Goal: Find specific page/section: Find specific page/section

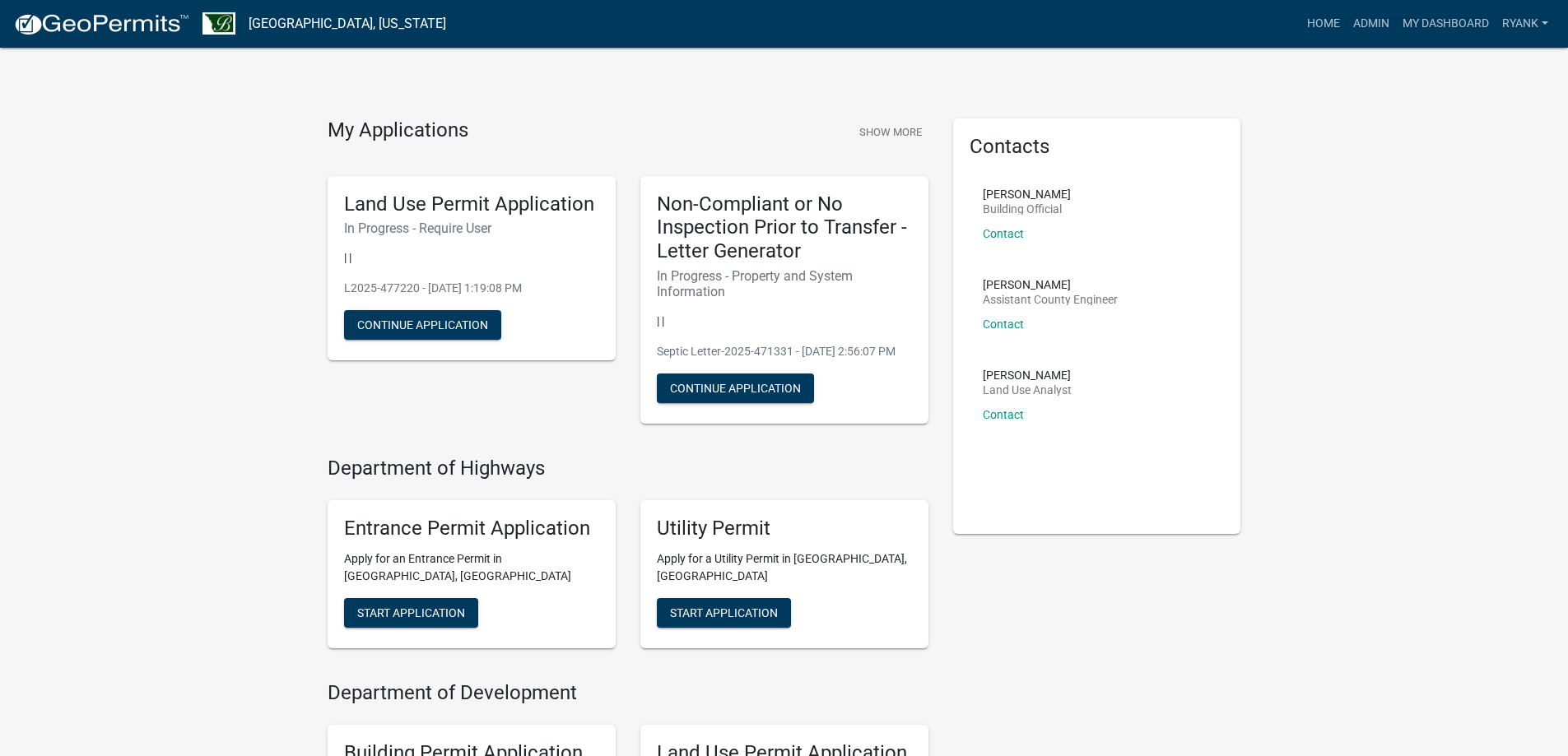
scroll to position [83, 0]
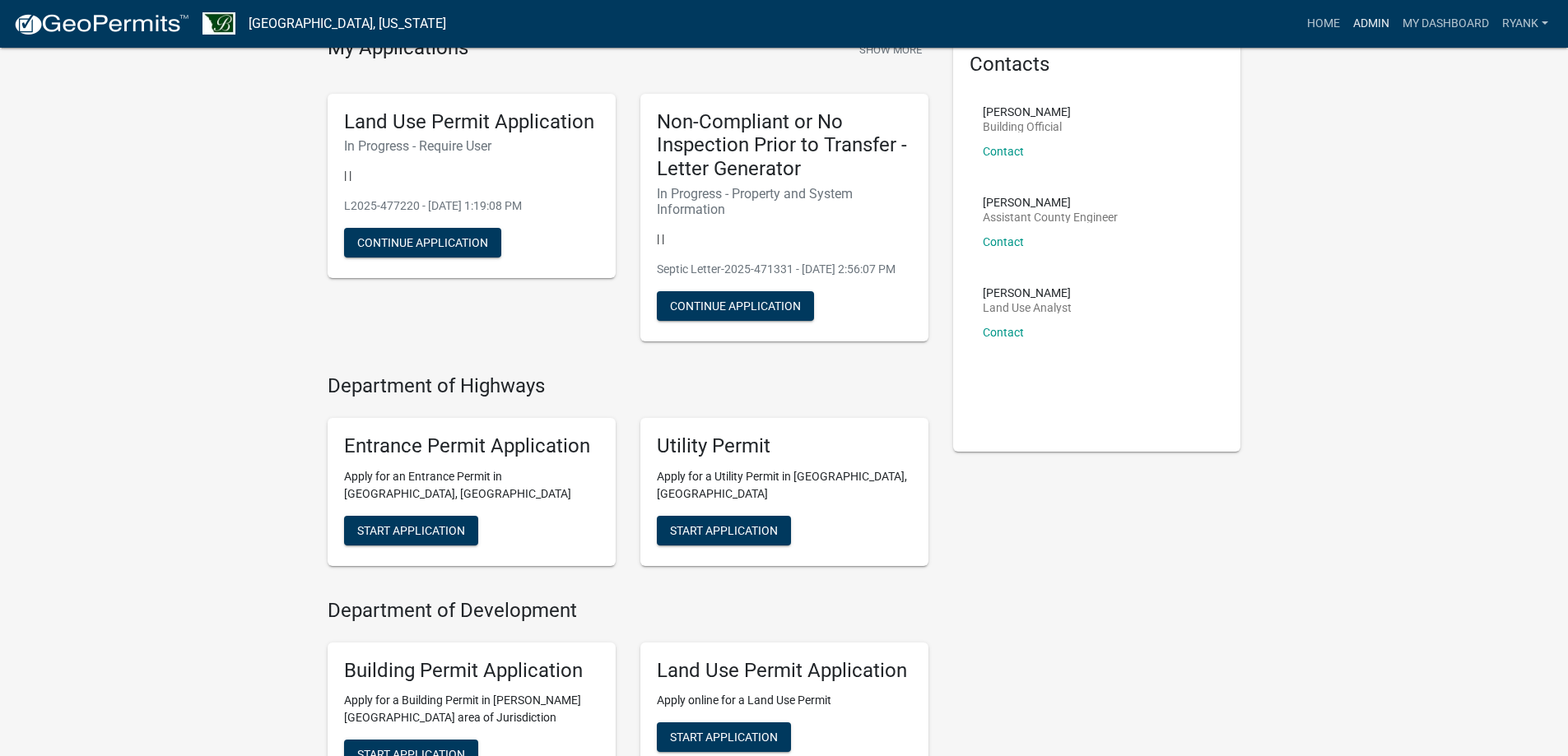
click at [1372, 28] on link "Admin" at bounding box center [1370, 23] width 49 height 31
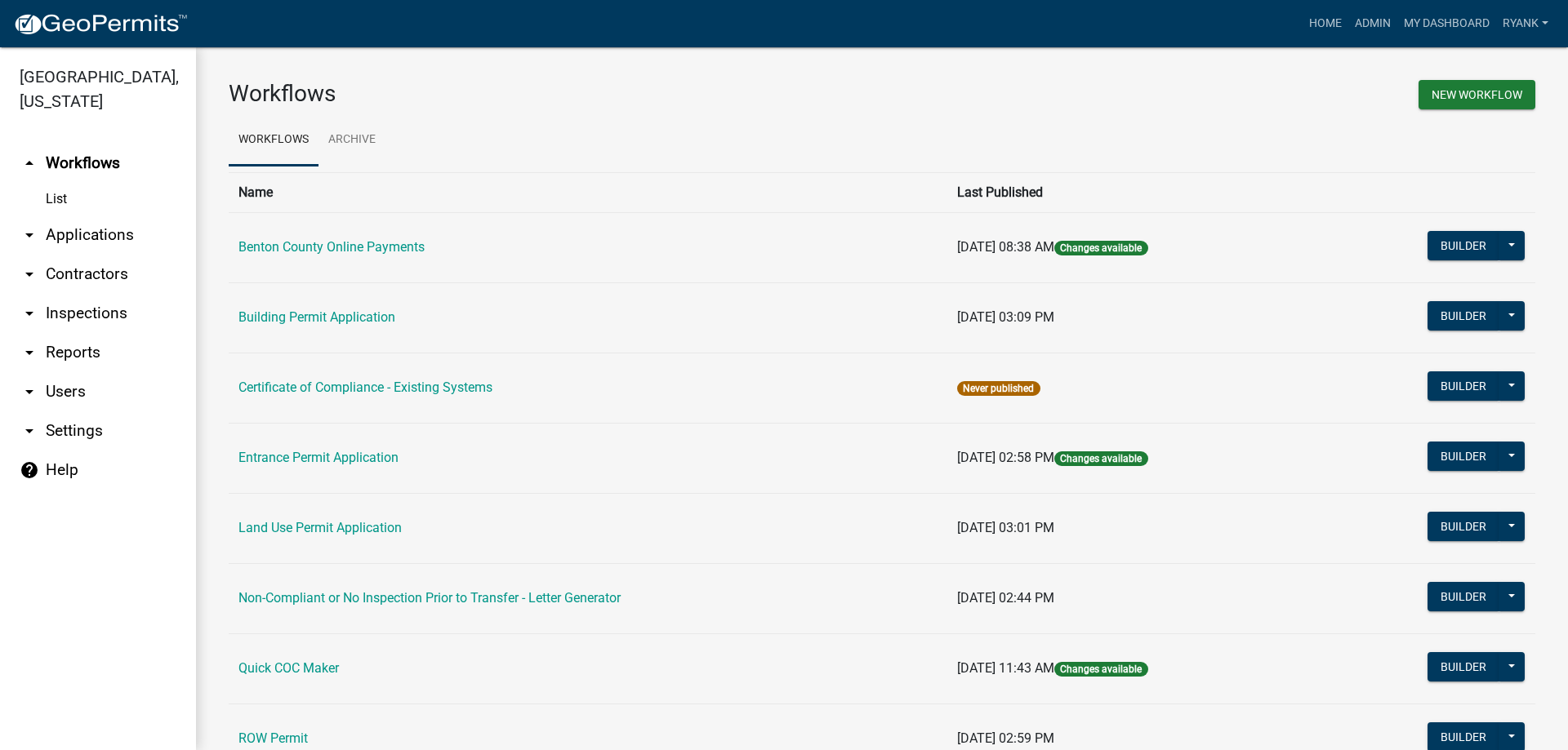
click at [98, 238] on link "arrow_drop_down Applications" at bounding box center [98, 234] width 196 height 39
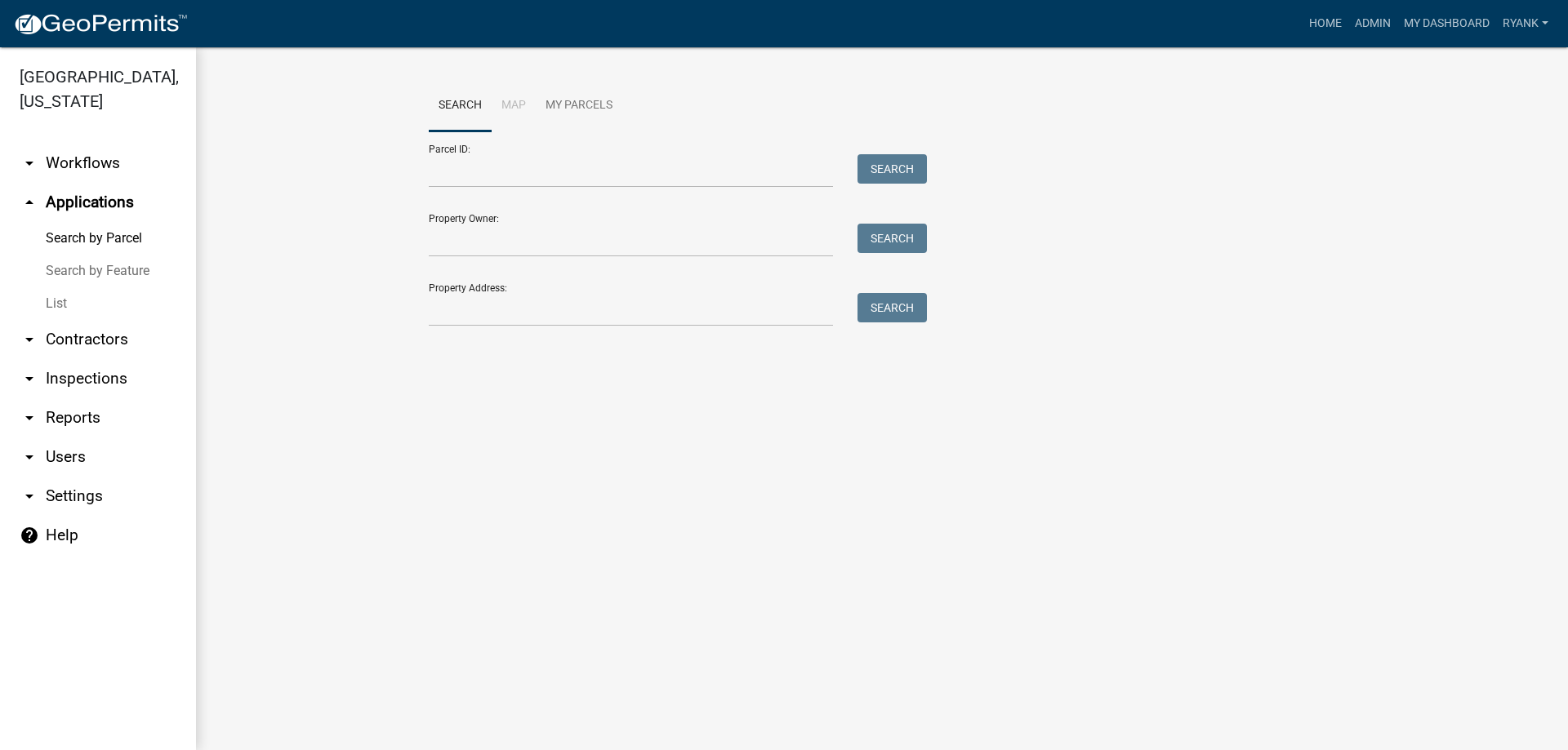
click at [104, 156] on link "arrow_drop_down Workflows" at bounding box center [98, 163] width 196 height 39
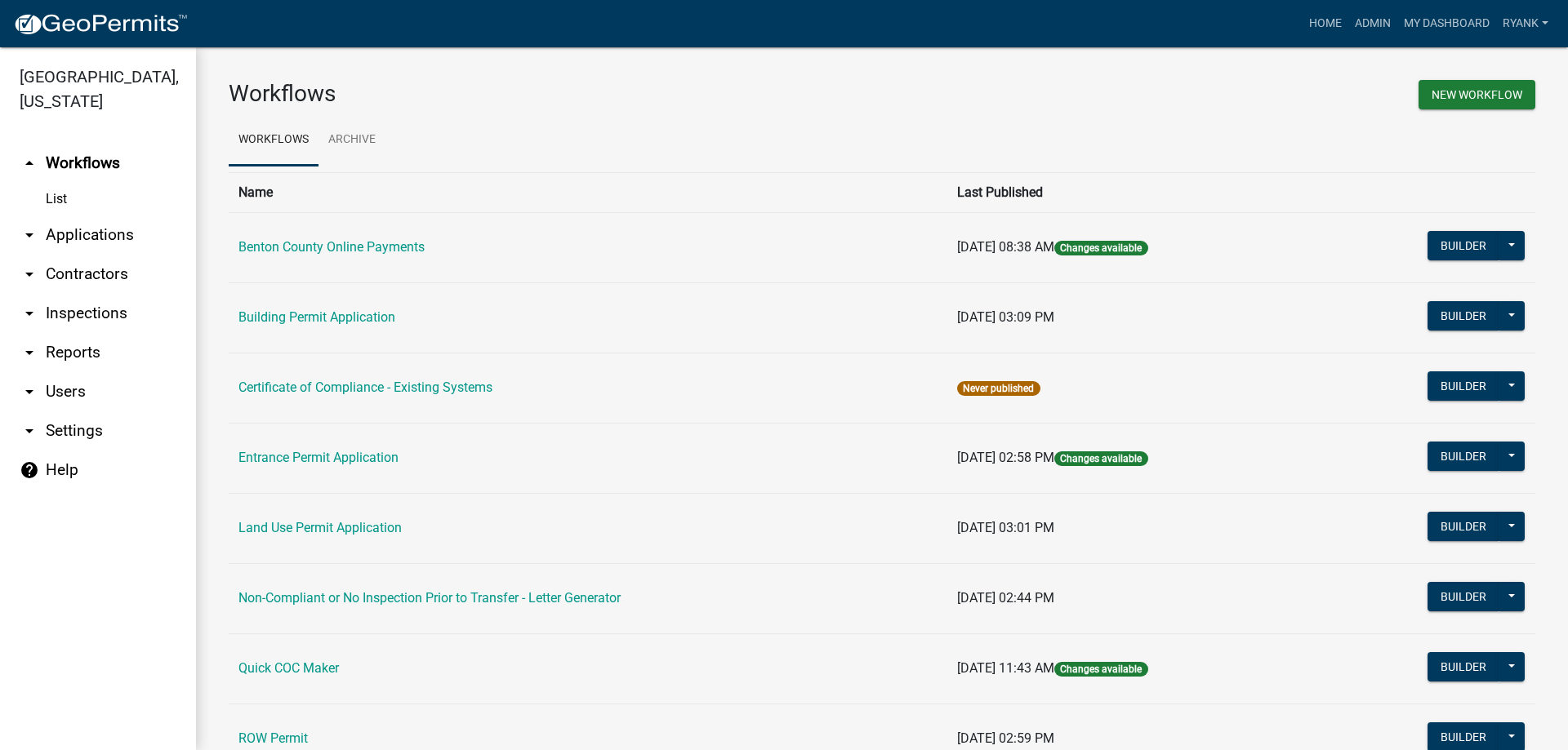
click at [118, 231] on link "arrow_drop_down Applications" at bounding box center [98, 234] width 196 height 39
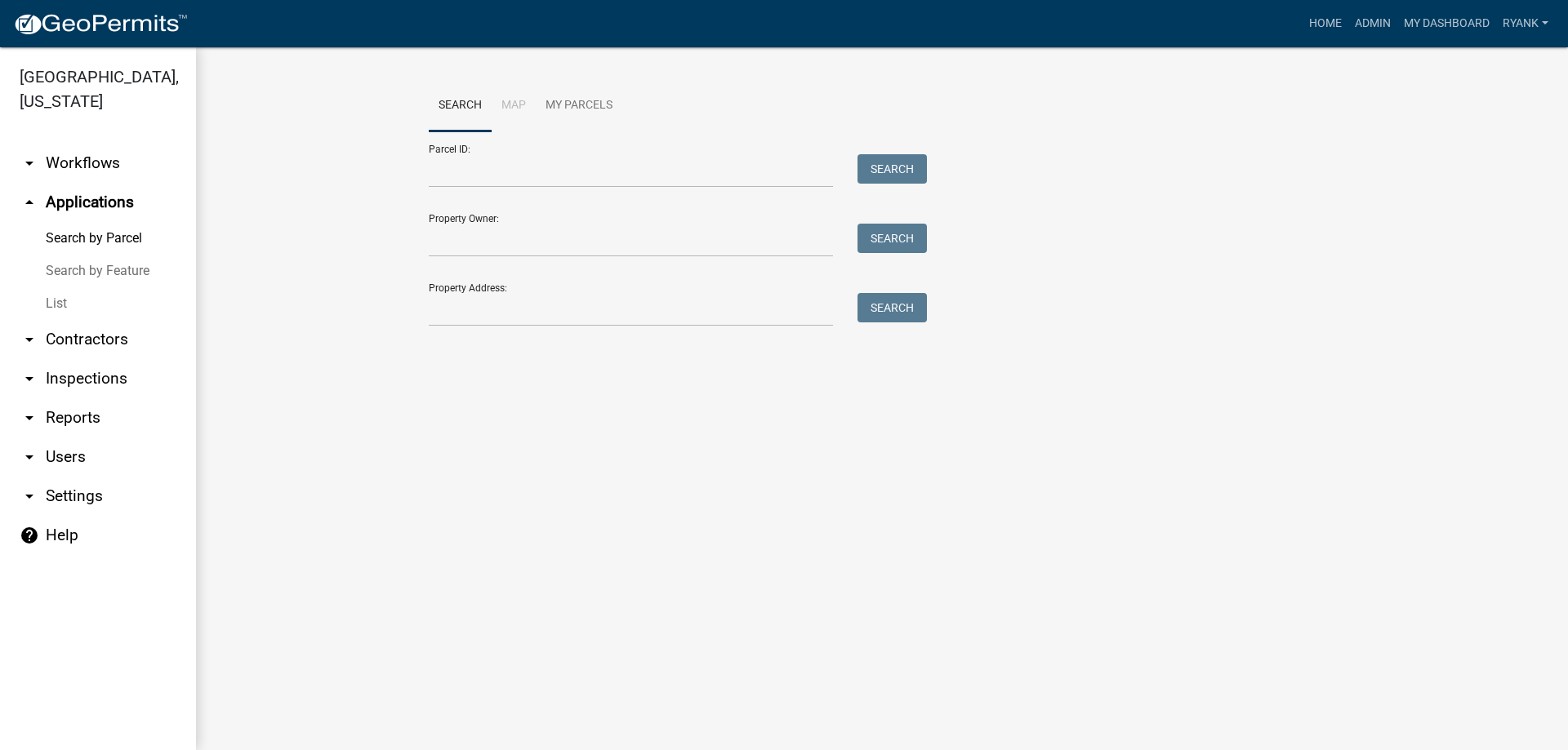
click at [121, 161] on link "arrow_drop_down Workflows" at bounding box center [98, 163] width 196 height 39
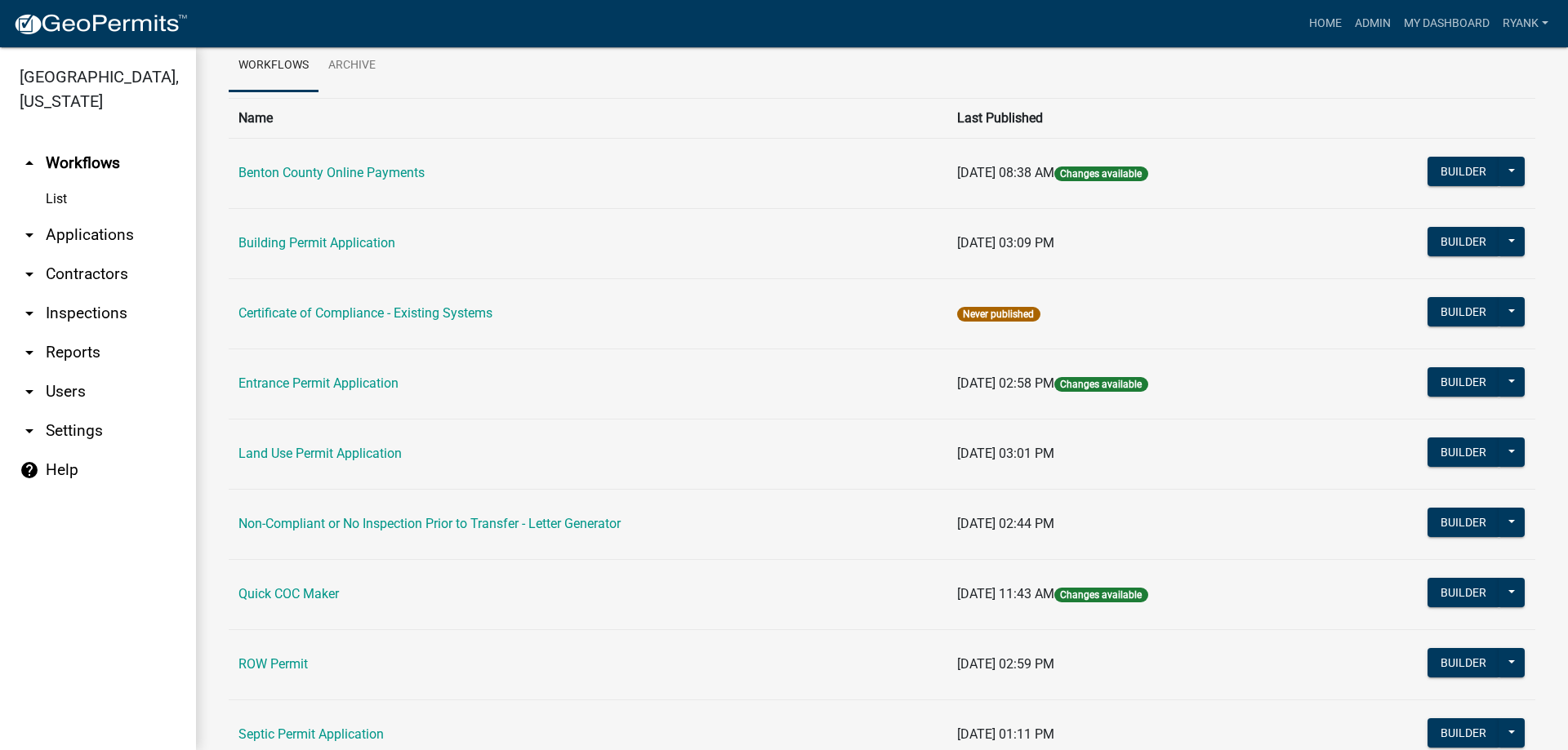
scroll to position [163, 0]
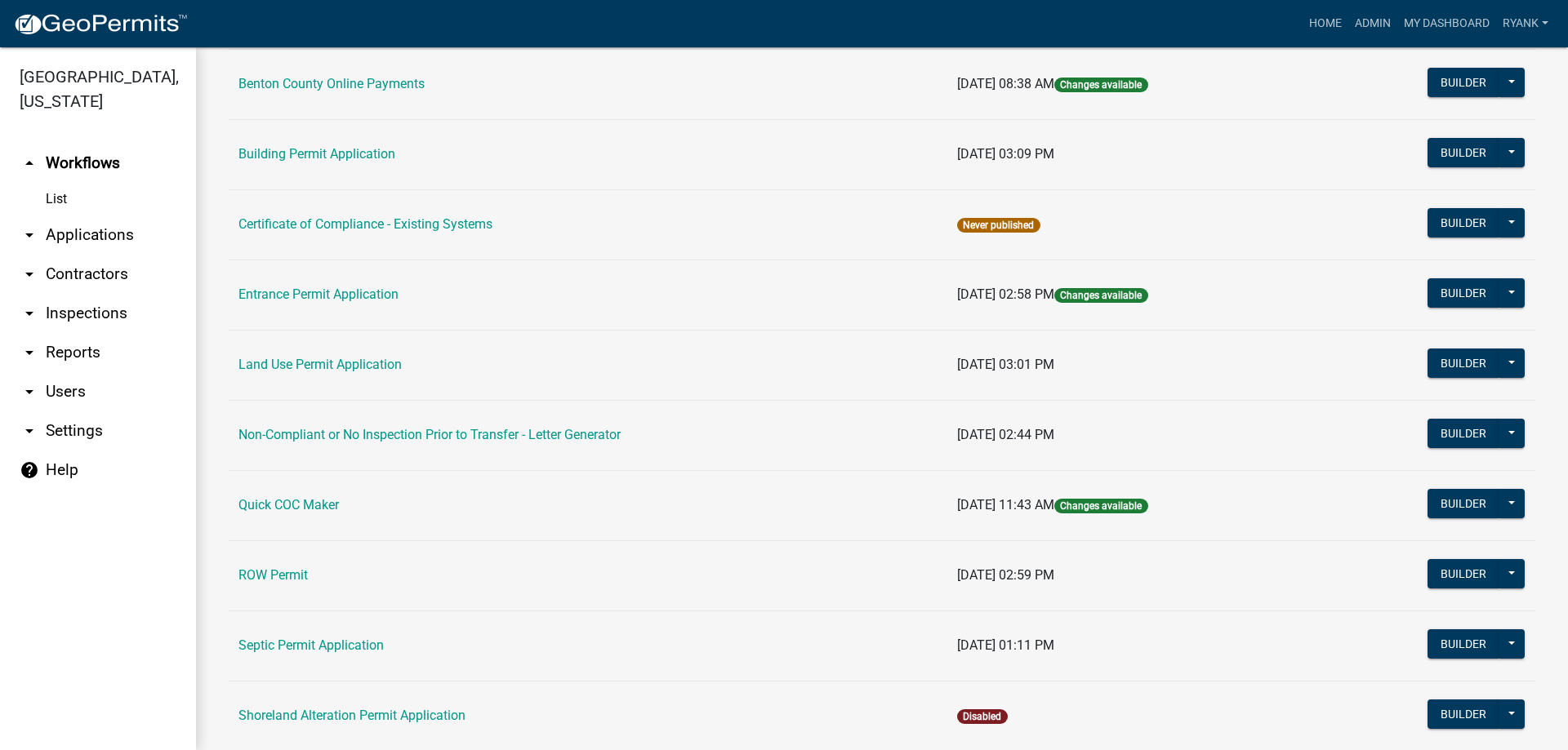
click at [344, 356] on td "Land Use Permit Application" at bounding box center [588, 364] width 719 height 70
click at [373, 362] on link "Land Use Permit Application" at bounding box center [320, 364] width 163 height 16
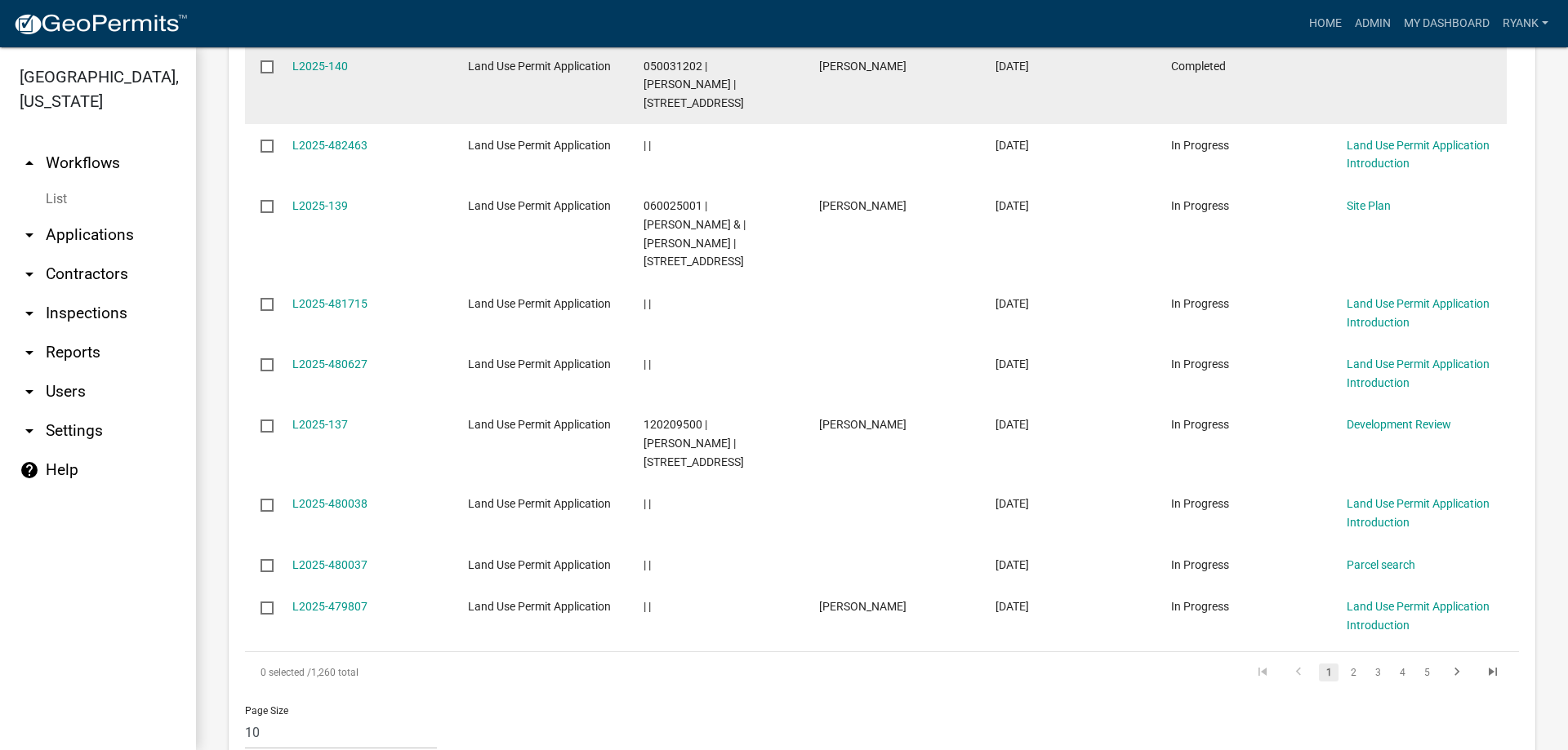
scroll to position [1796, 0]
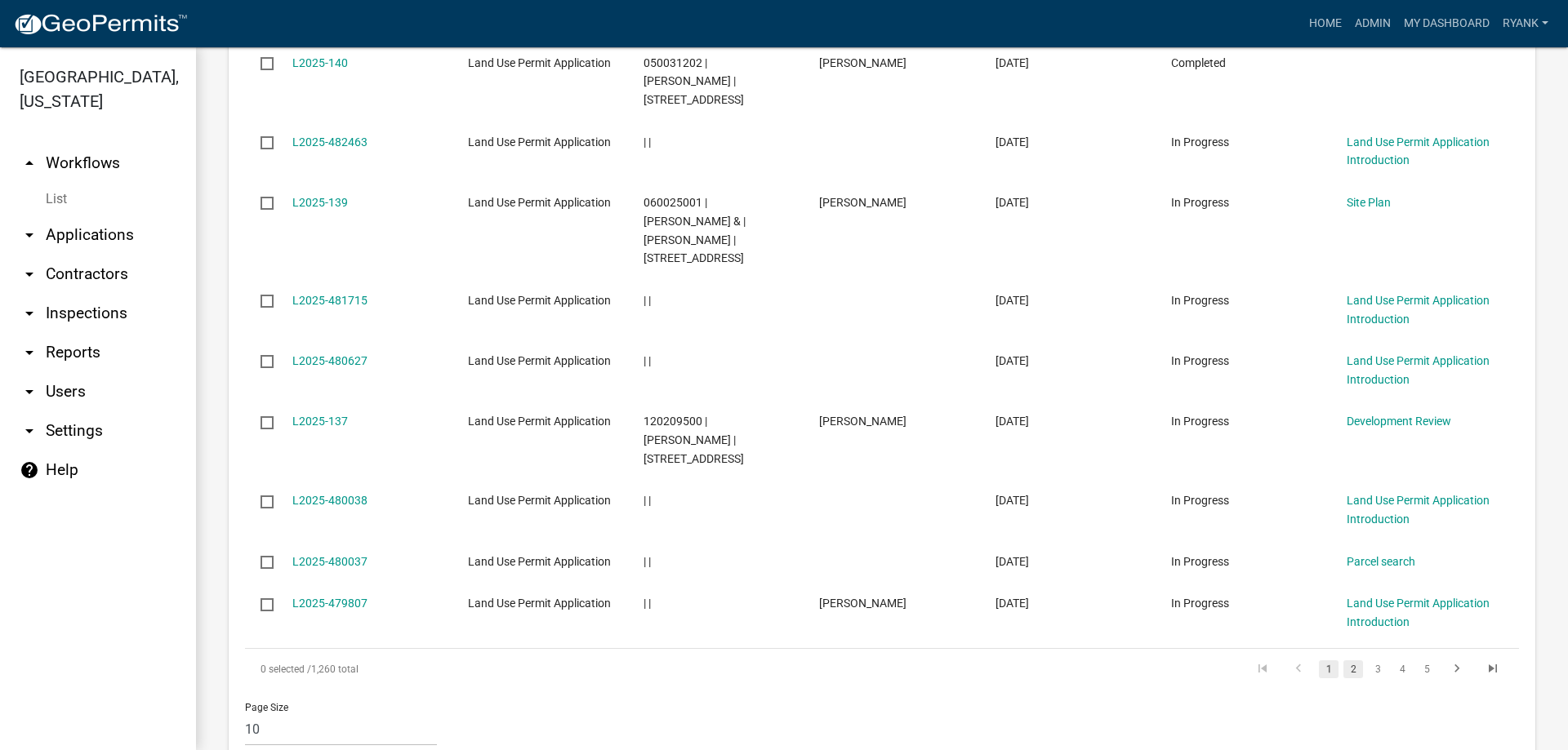
click at [1344, 661] on link "2" at bounding box center [1353, 670] width 20 height 18
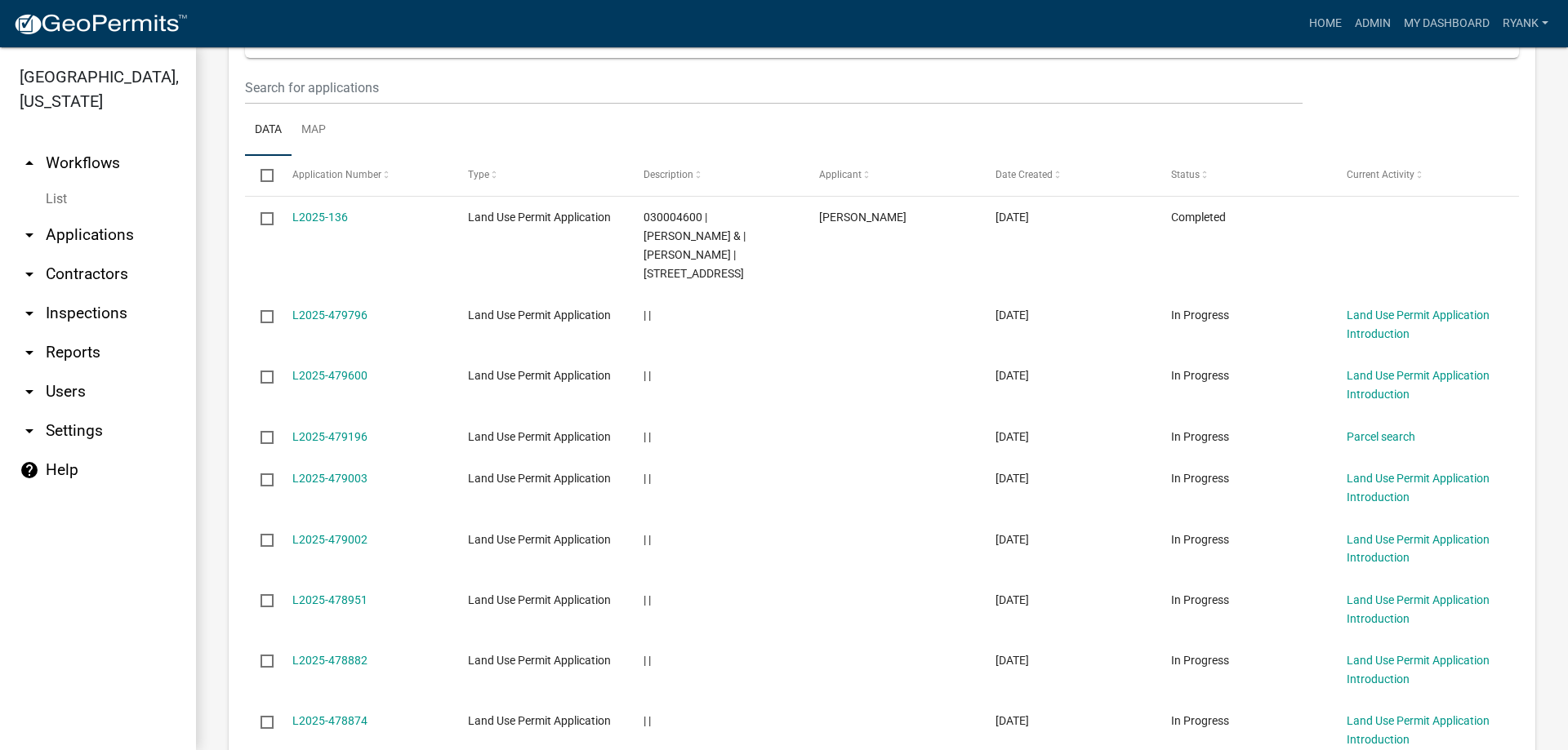
scroll to position [1516, 0]
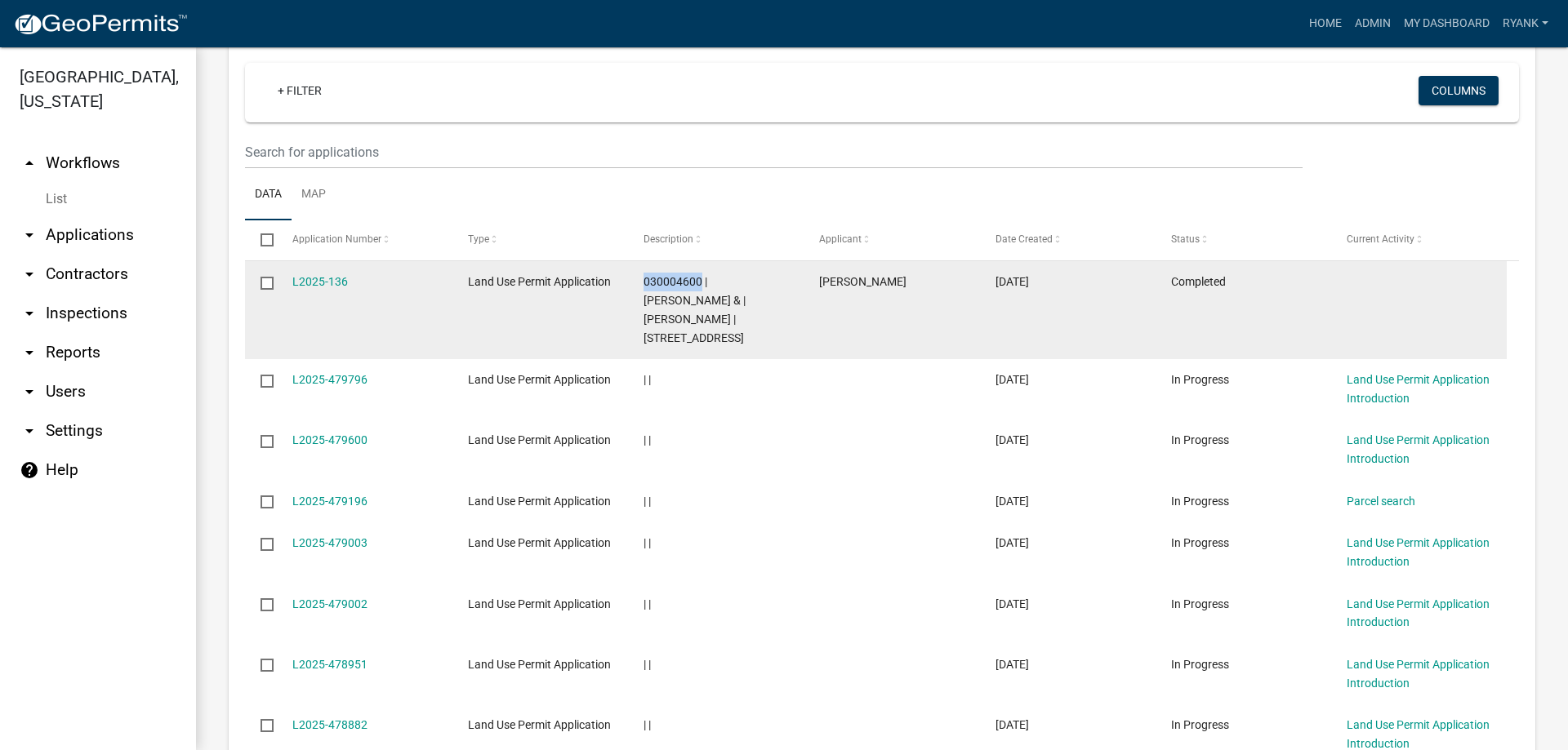
drag, startPoint x: 644, startPoint y: 224, endPoint x: 701, endPoint y: 220, distance: 57.1
click at [701, 275] on span "030004600 | [PERSON_NAME] & | [PERSON_NAME] | [STREET_ADDRESS]" at bounding box center [694, 309] width 102 height 69
copy span "030004600"
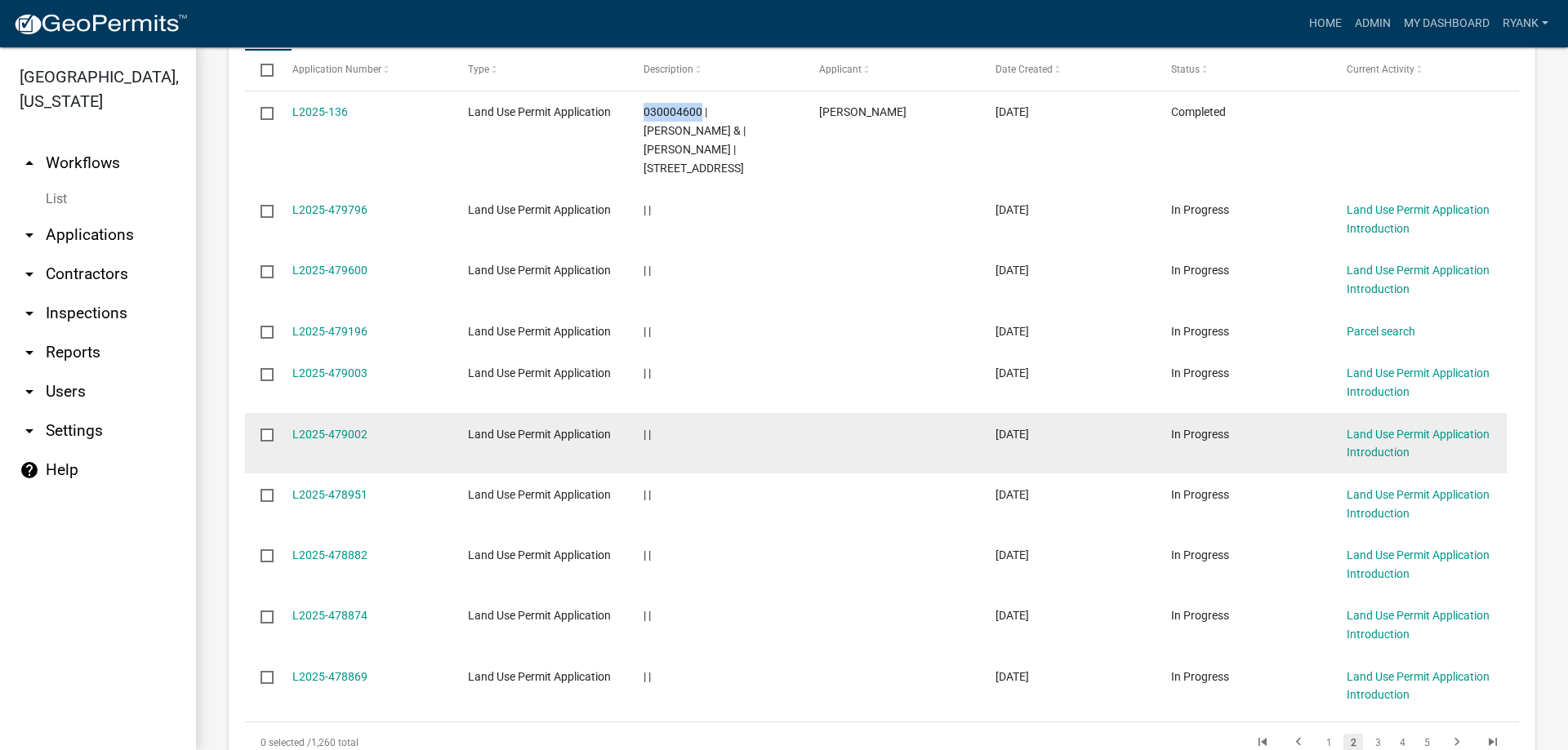
scroll to position [1761, 0]
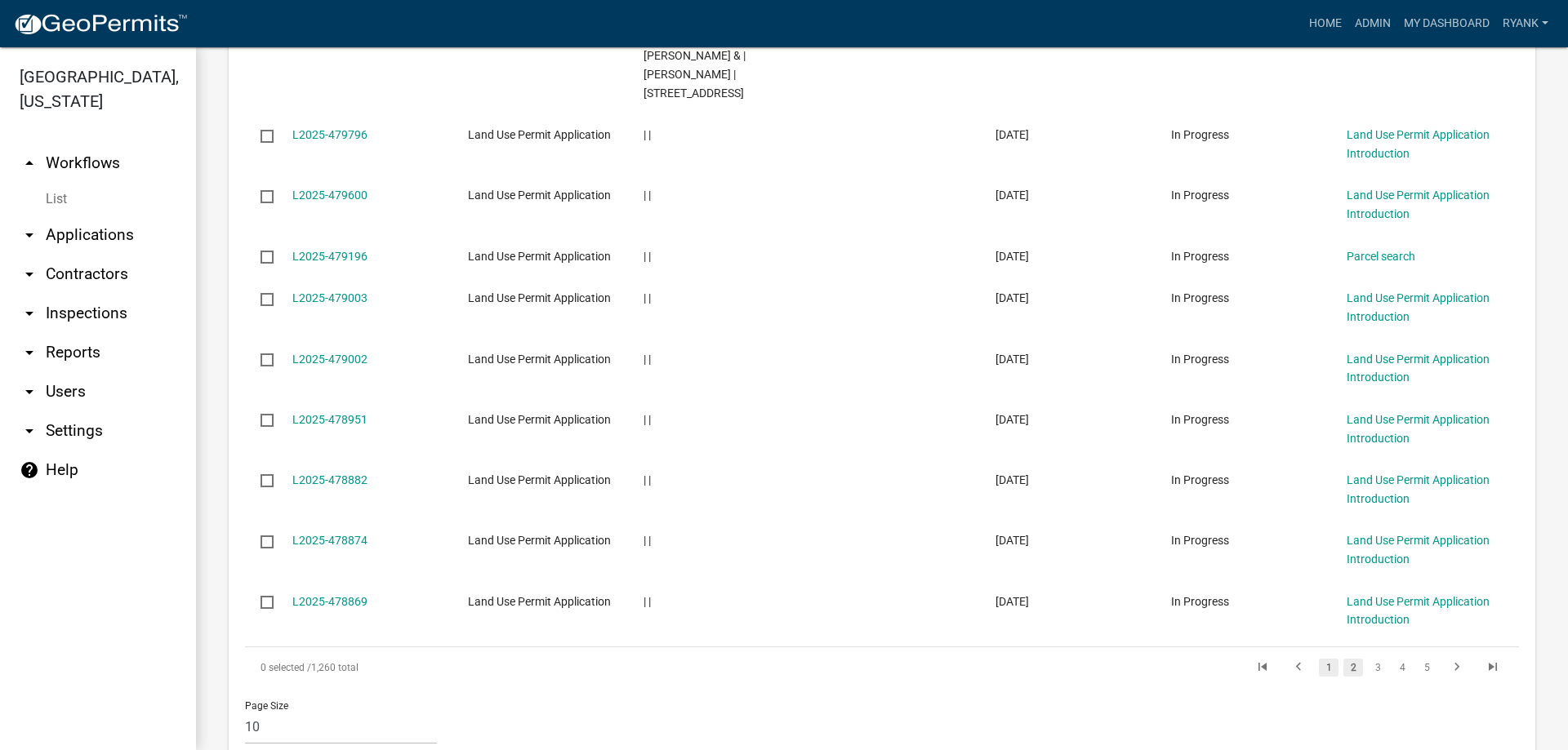
click at [1321, 659] on link "1" at bounding box center [1329, 668] width 20 height 18
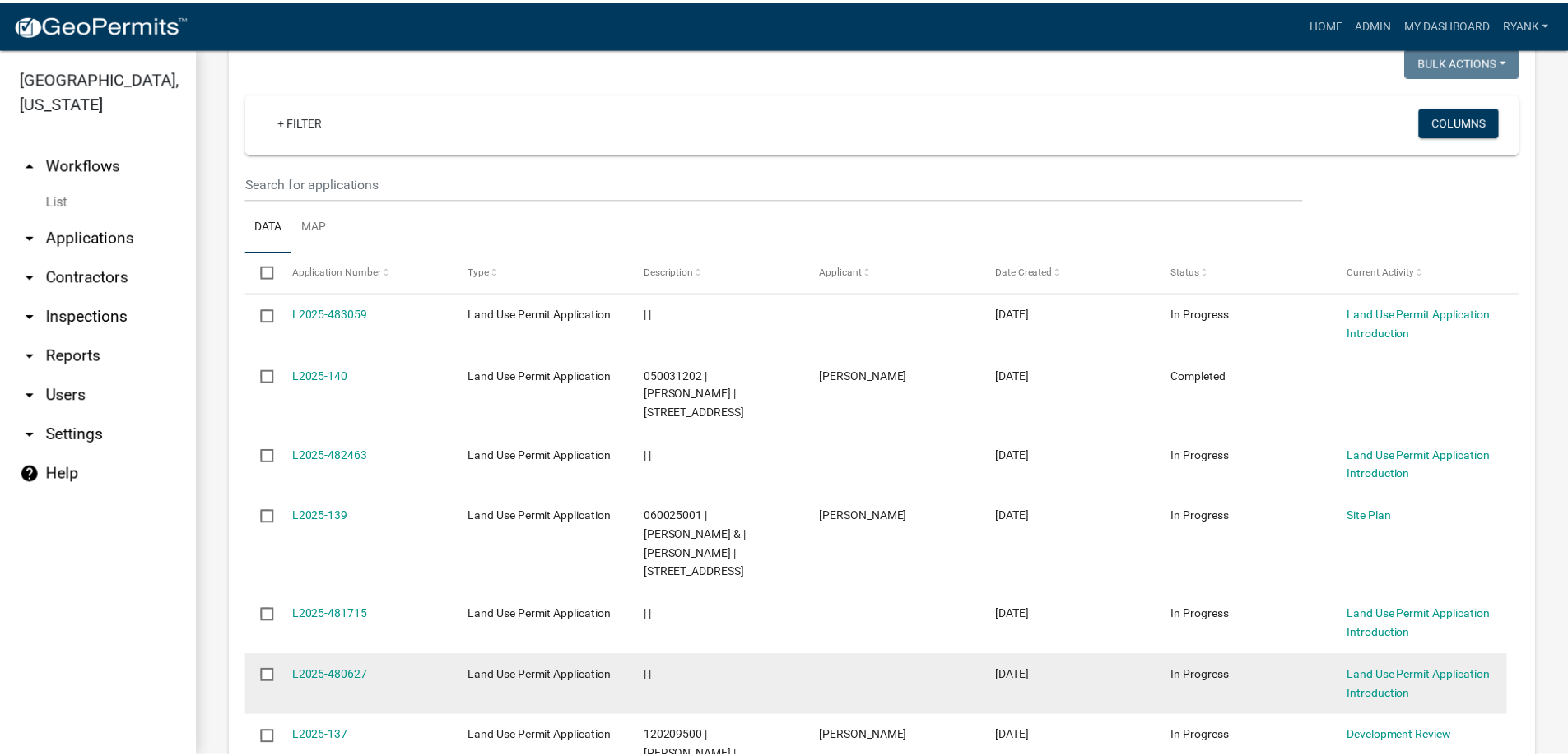
scroll to position [1528, 0]
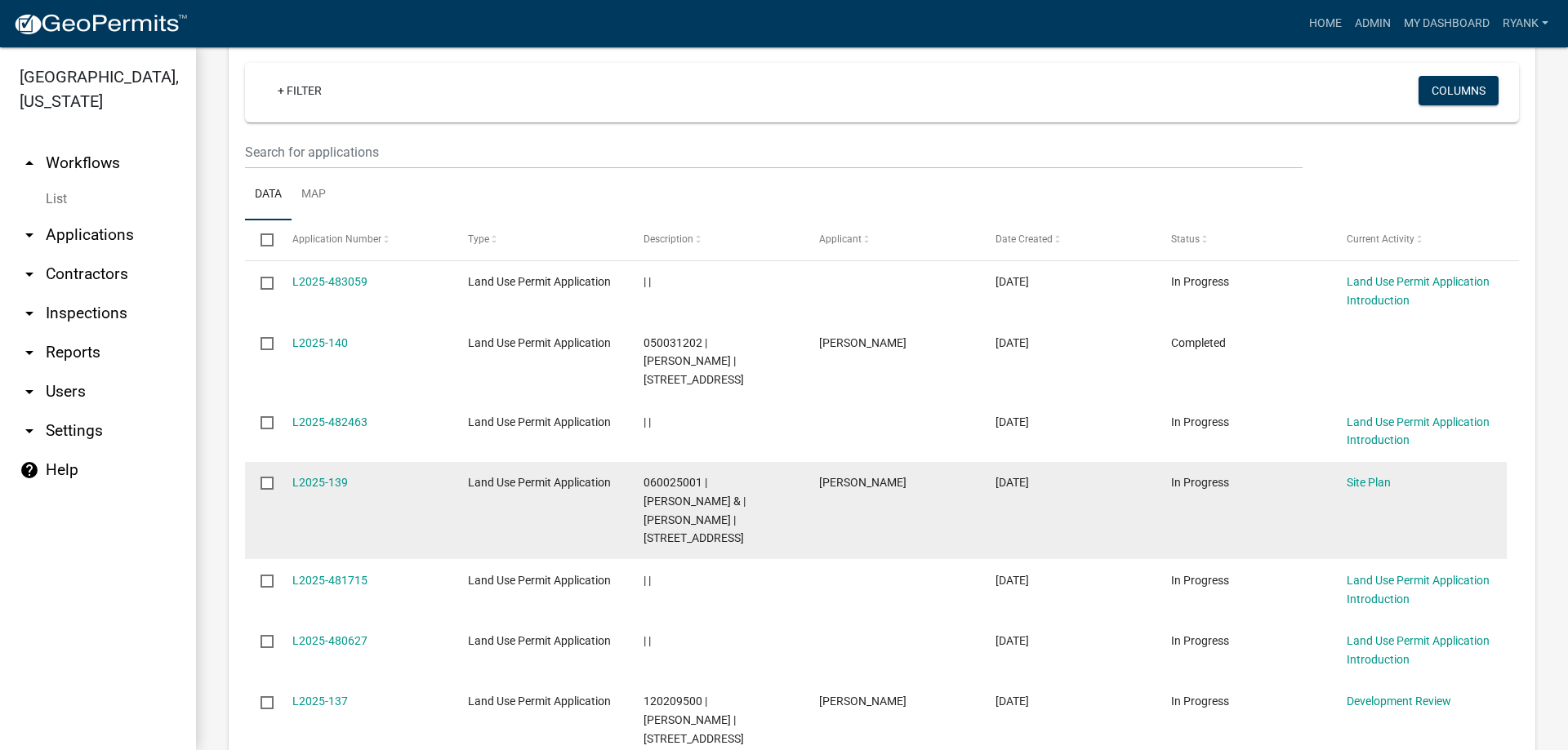
click at [638, 462] on datatable-body-cell "060025001 | [PERSON_NAME] & | [PERSON_NAME] | [STREET_ADDRESS]" at bounding box center [716, 511] width 176 height 98
drag, startPoint x: 645, startPoint y: 427, endPoint x: 700, endPoint y: 418, distance: 55.7
click at [700, 474] on div "060025001 | [PERSON_NAME] & | [PERSON_NAME] | [STREET_ADDRESS]" at bounding box center [716, 511] width 145 height 75
copy span "060025001"
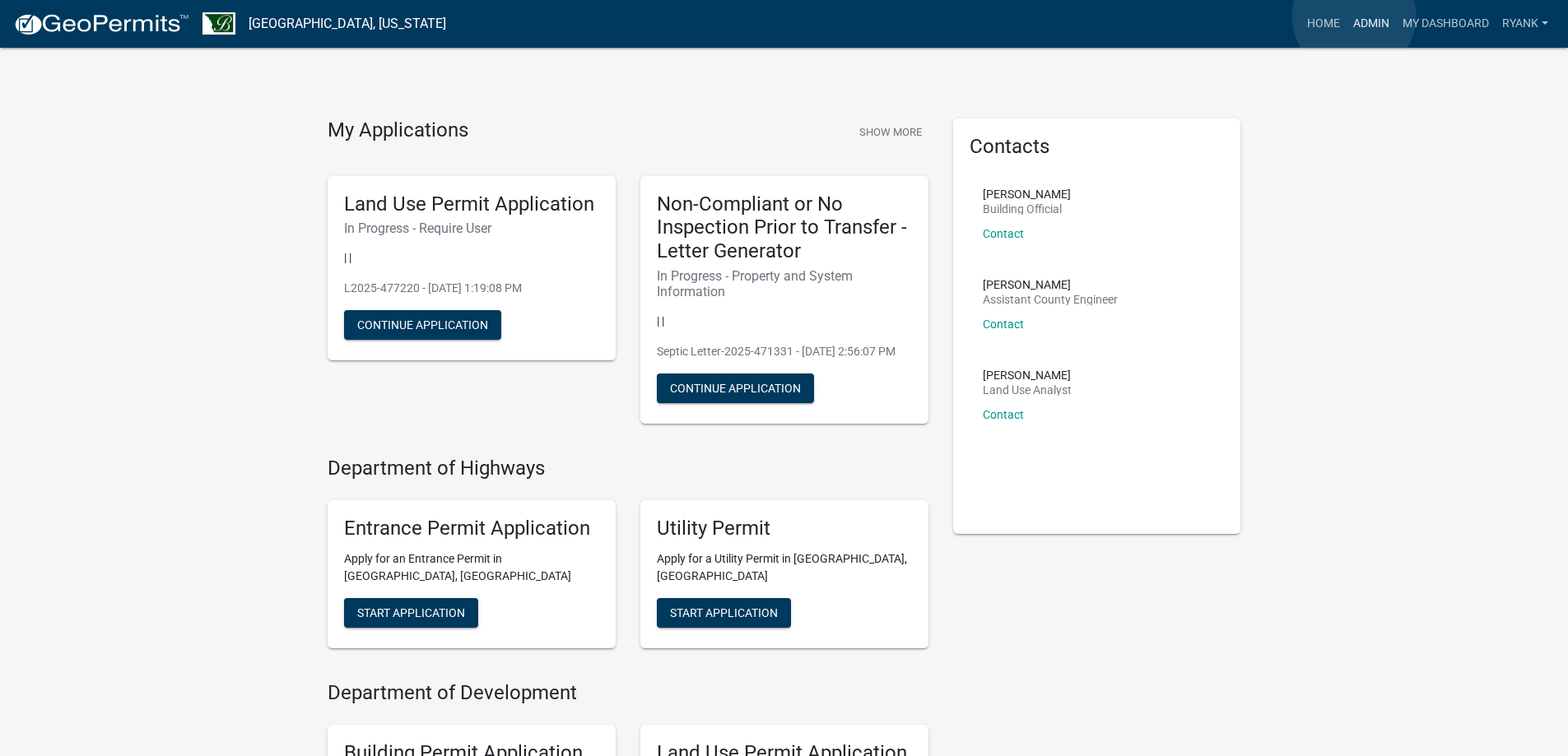
click at [1354, 17] on link "Admin" at bounding box center [1370, 23] width 49 height 31
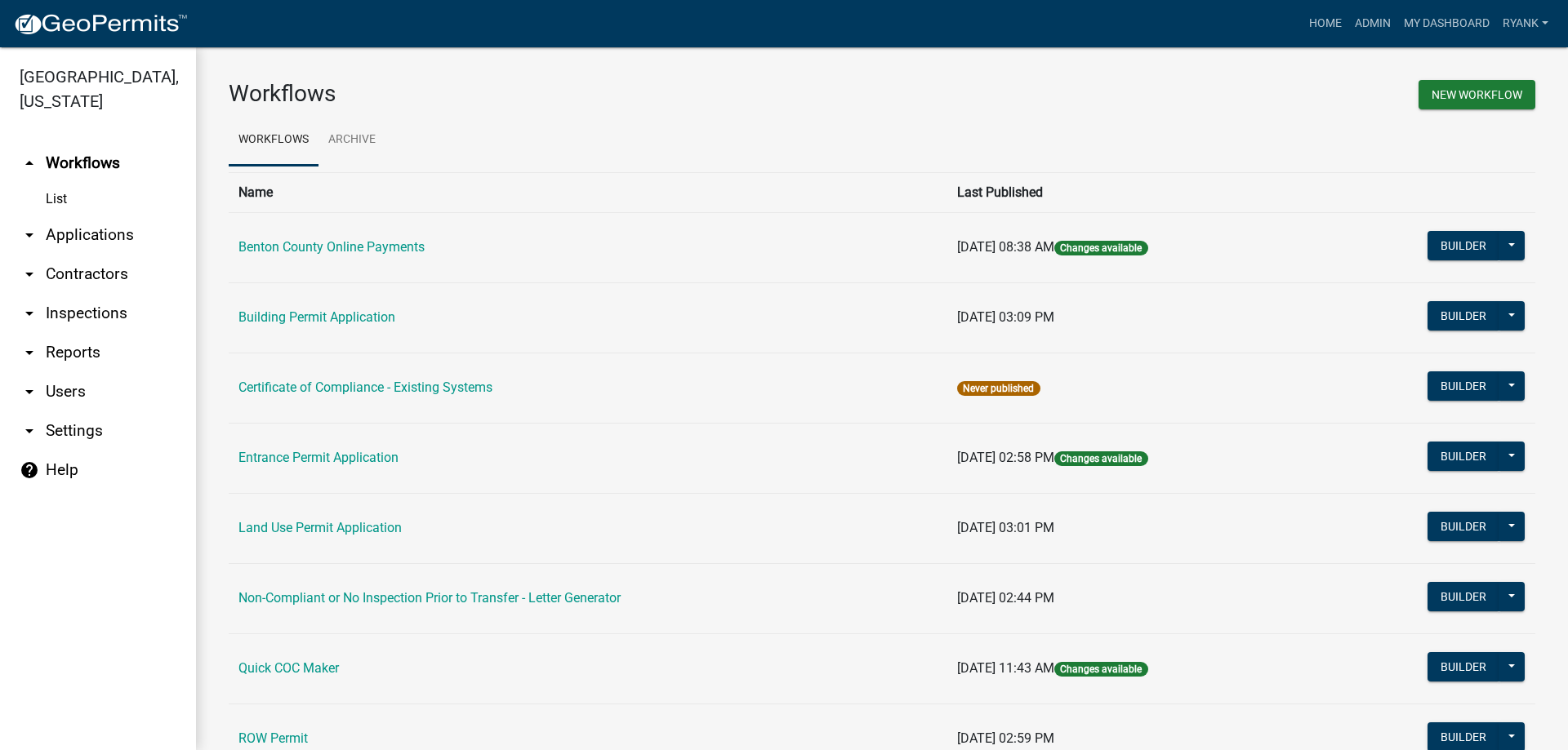
click at [78, 234] on link "arrow_drop_down Applications" at bounding box center [98, 234] width 196 height 39
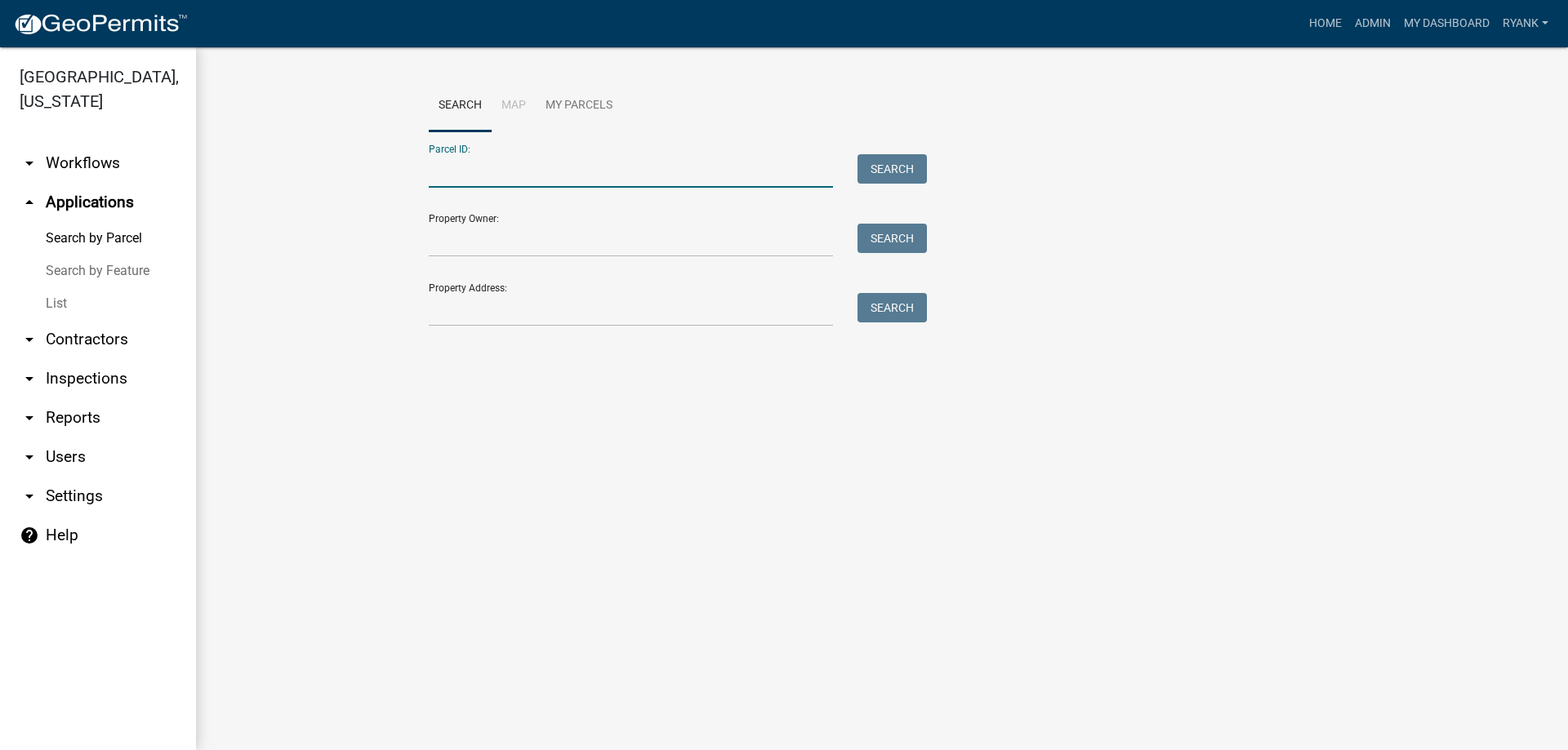
paste input "030004600"
type input "030004600"
click at [909, 161] on button "Search" at bounding box center [892, 168] width 70 height 29
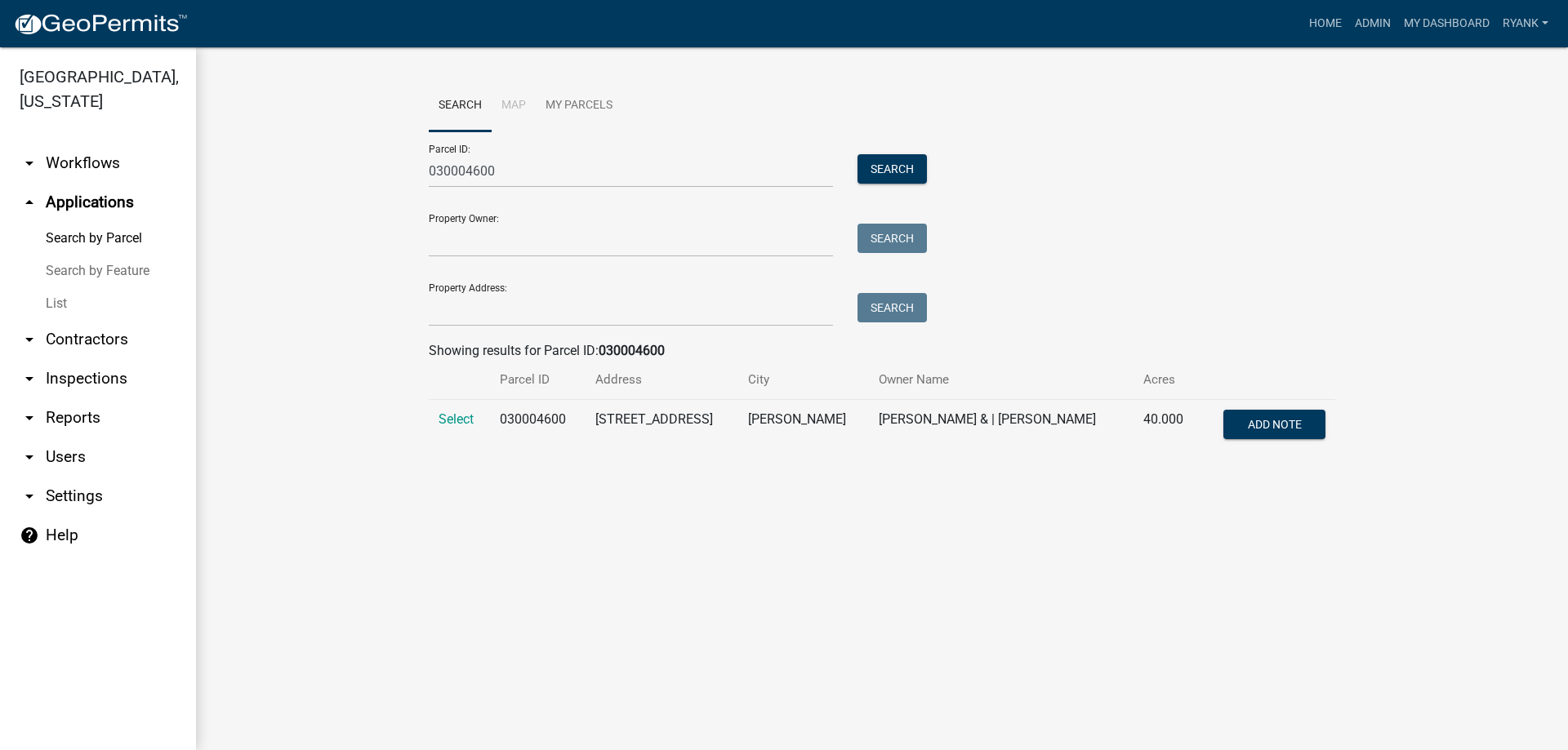
click at [468, 408] on td "Select" at bounding box center [460, 426] width 61 height 54
click at [466, 415] on span "Select" at bounding box center [456, 419] width 35 height 16
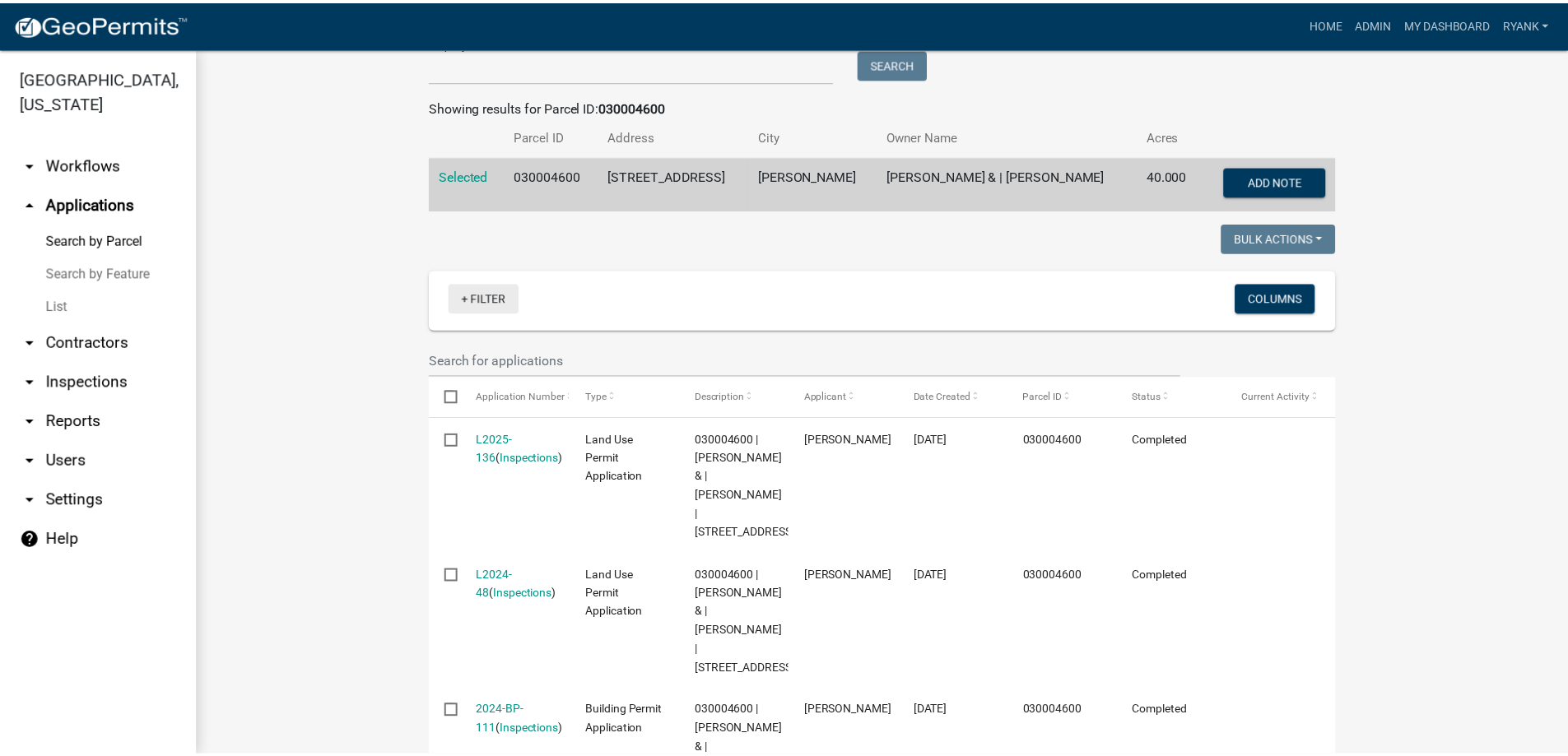
scroll to position [329, 0]
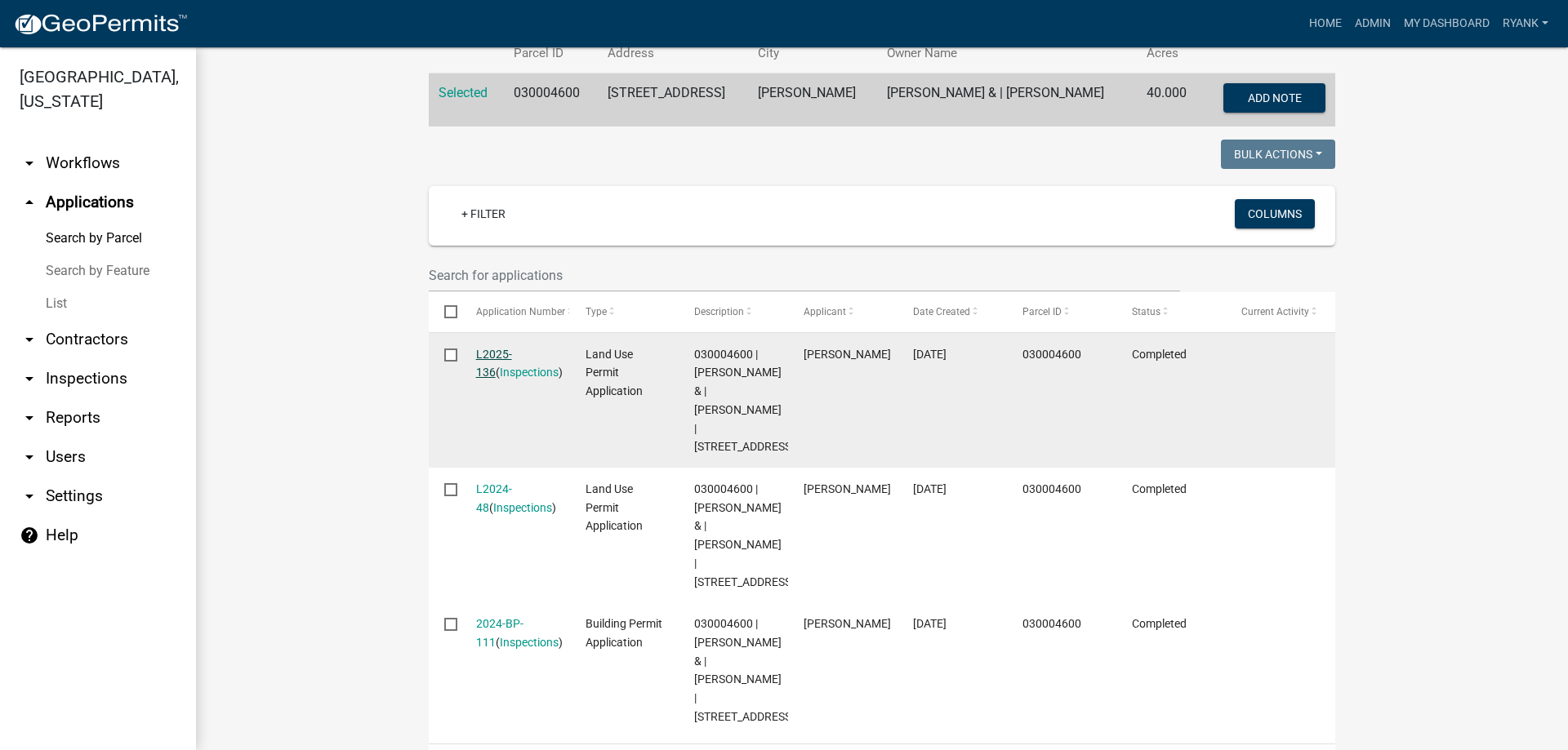
click at [481, 353] on link "L2025-136" at bounding box center [494, 363] width 36 height 31
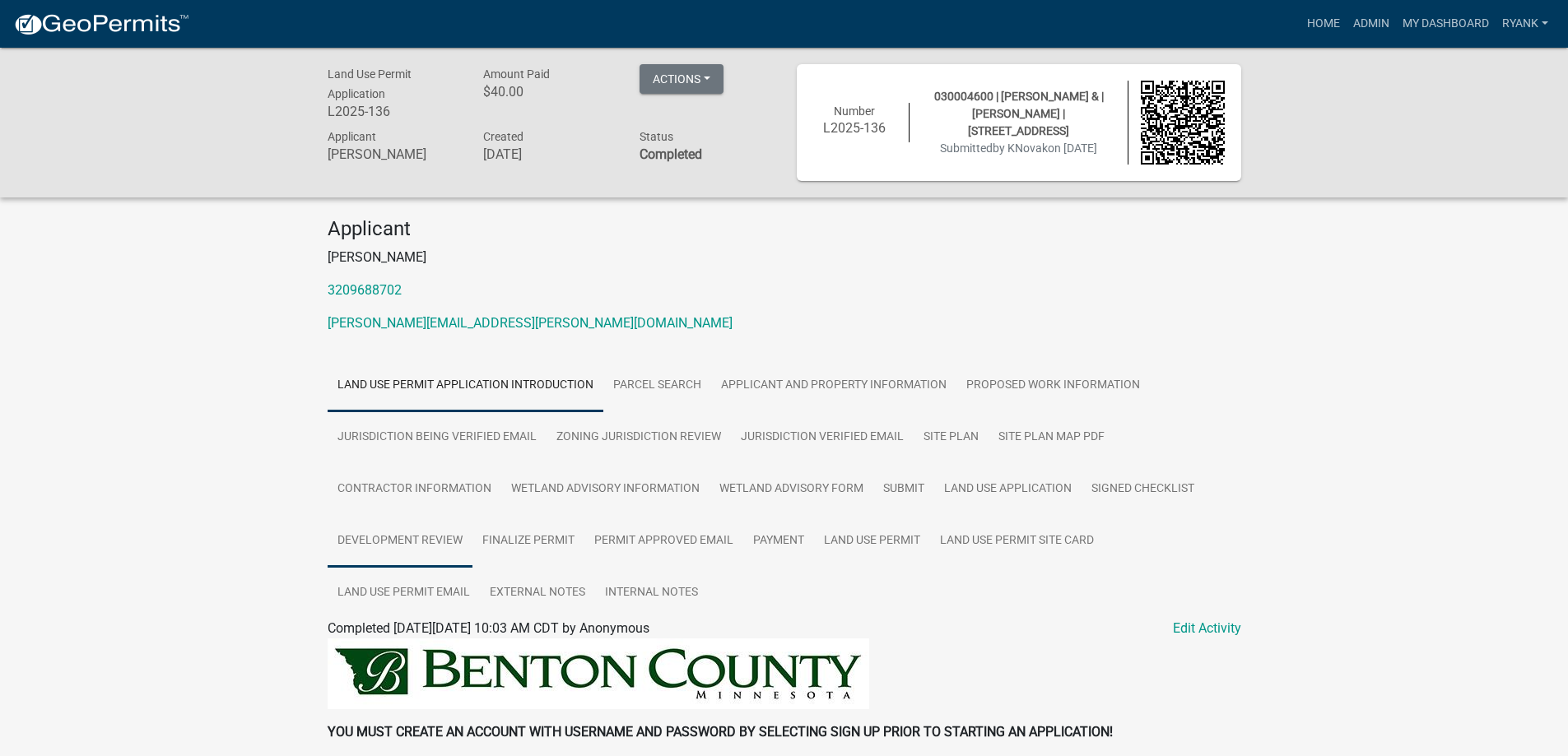
click at [410, 554] on link "Development Review" at bounding box center [400, 541] width 145 height 53
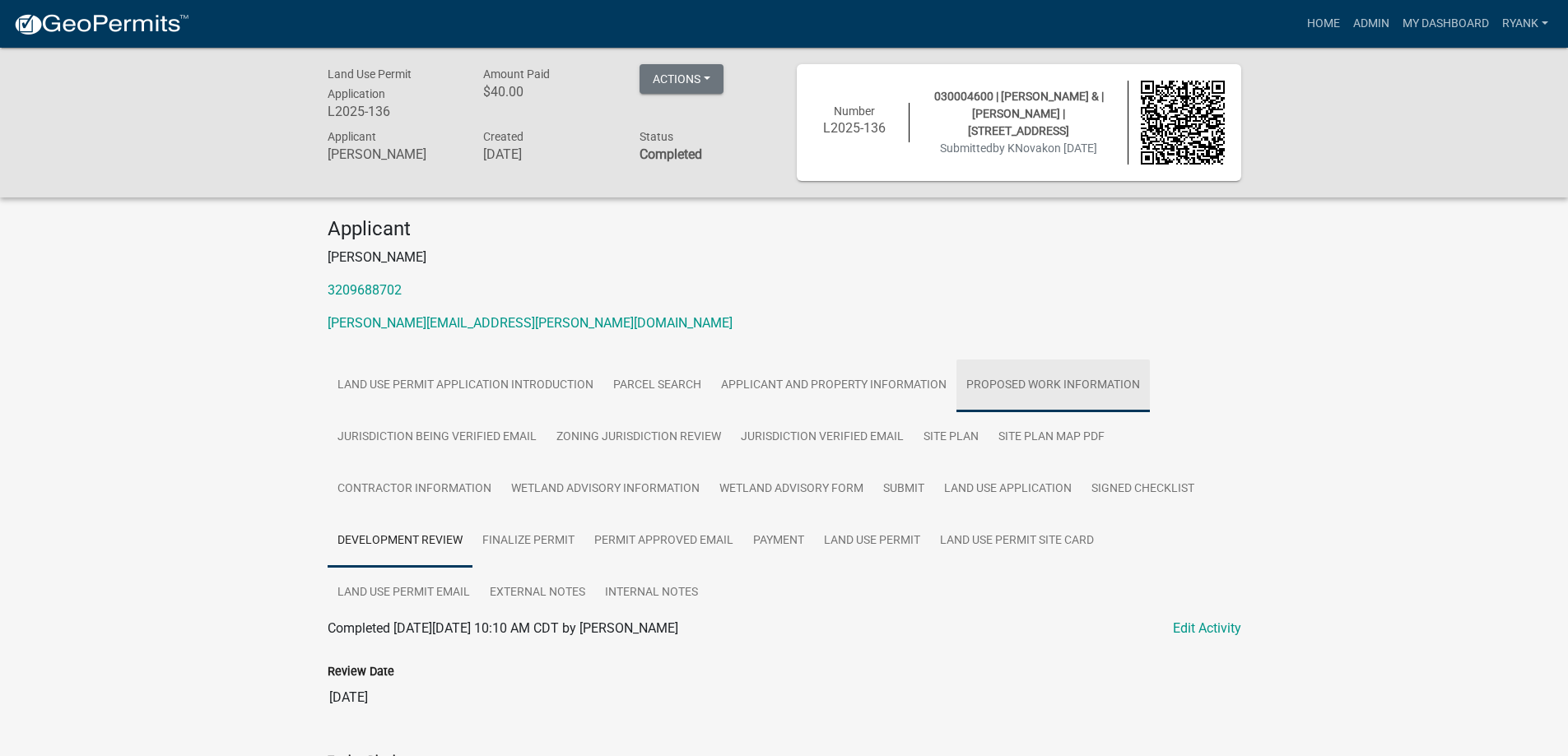
click at [1002, 388] on link "Proposed Work Information" at bounding box center [1053, 386] width 194 height 53
drag, startPoint x: 979, startPoint y: 94, endPoint x: 924, endPoint y: 89, distance: 55.2
click at [934, 89] on span "030004600 | [PERSON_NAME] & | [PERSON_NAME] | [STREET_ADDRESS]" at bounding box center [1018, 113] width 169 height 48
copy span "030004600"
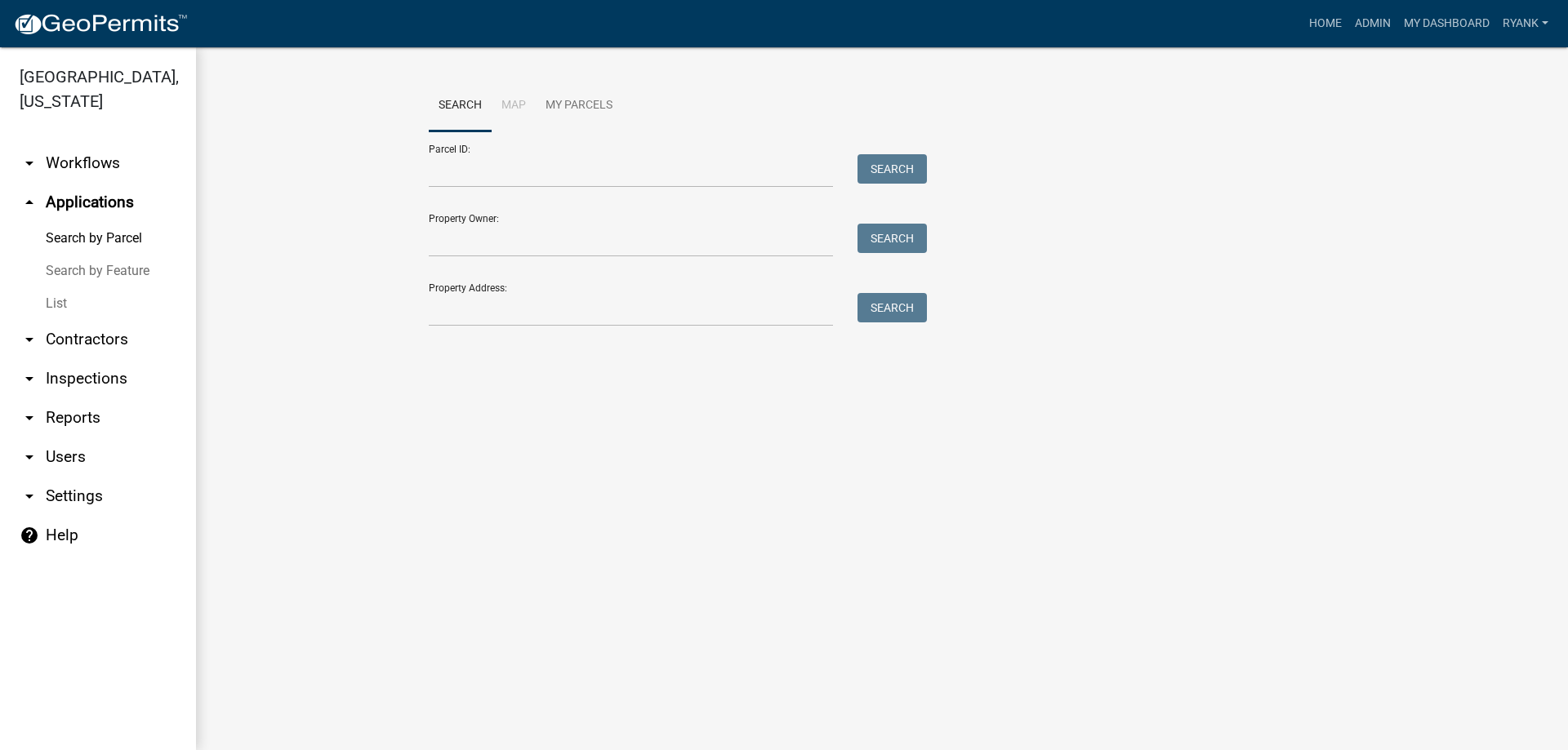
click at [107, 158] on link "arrow_drop_down Workflows" at bounding box center [98, 163] width 196 height 39
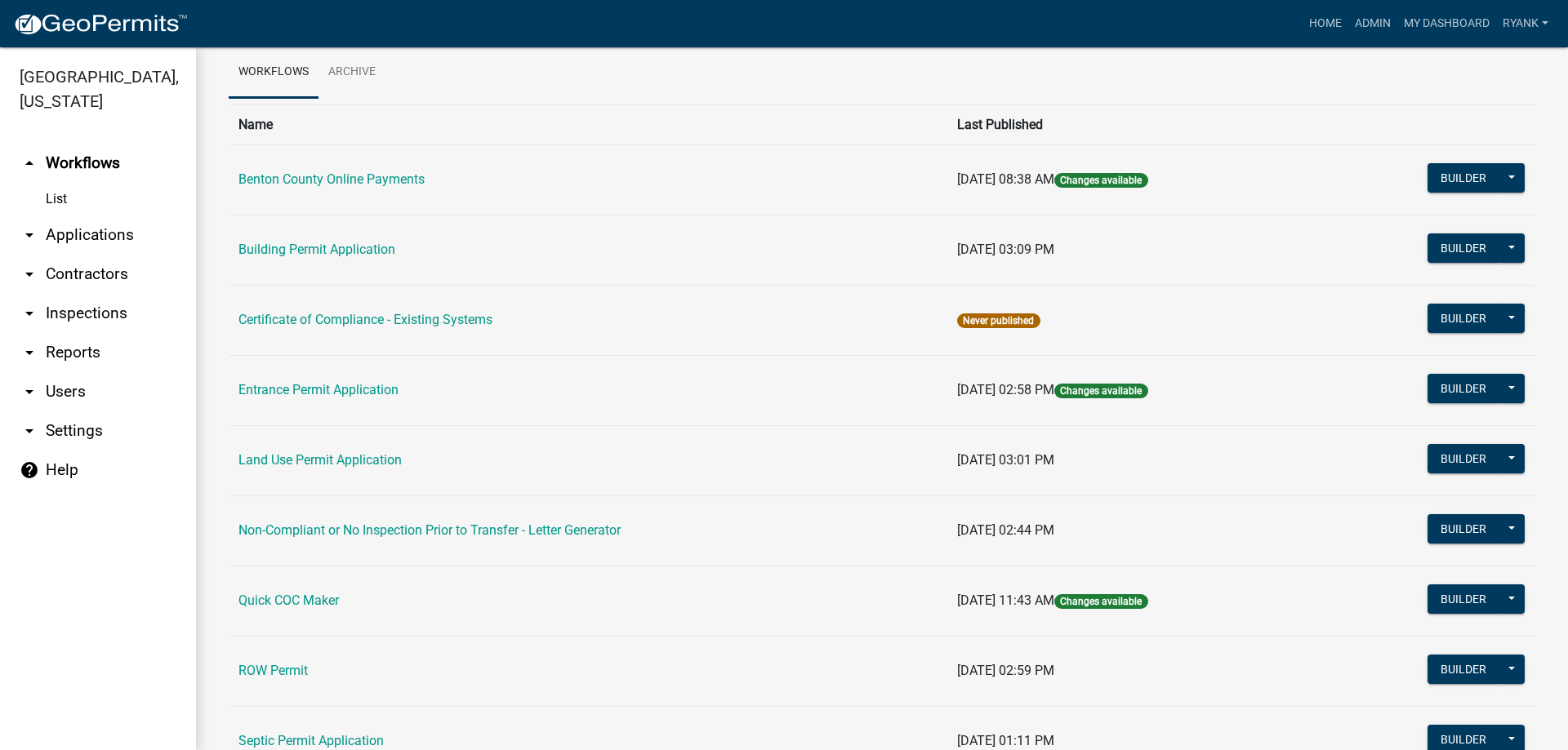
scroll to position [163, 0]
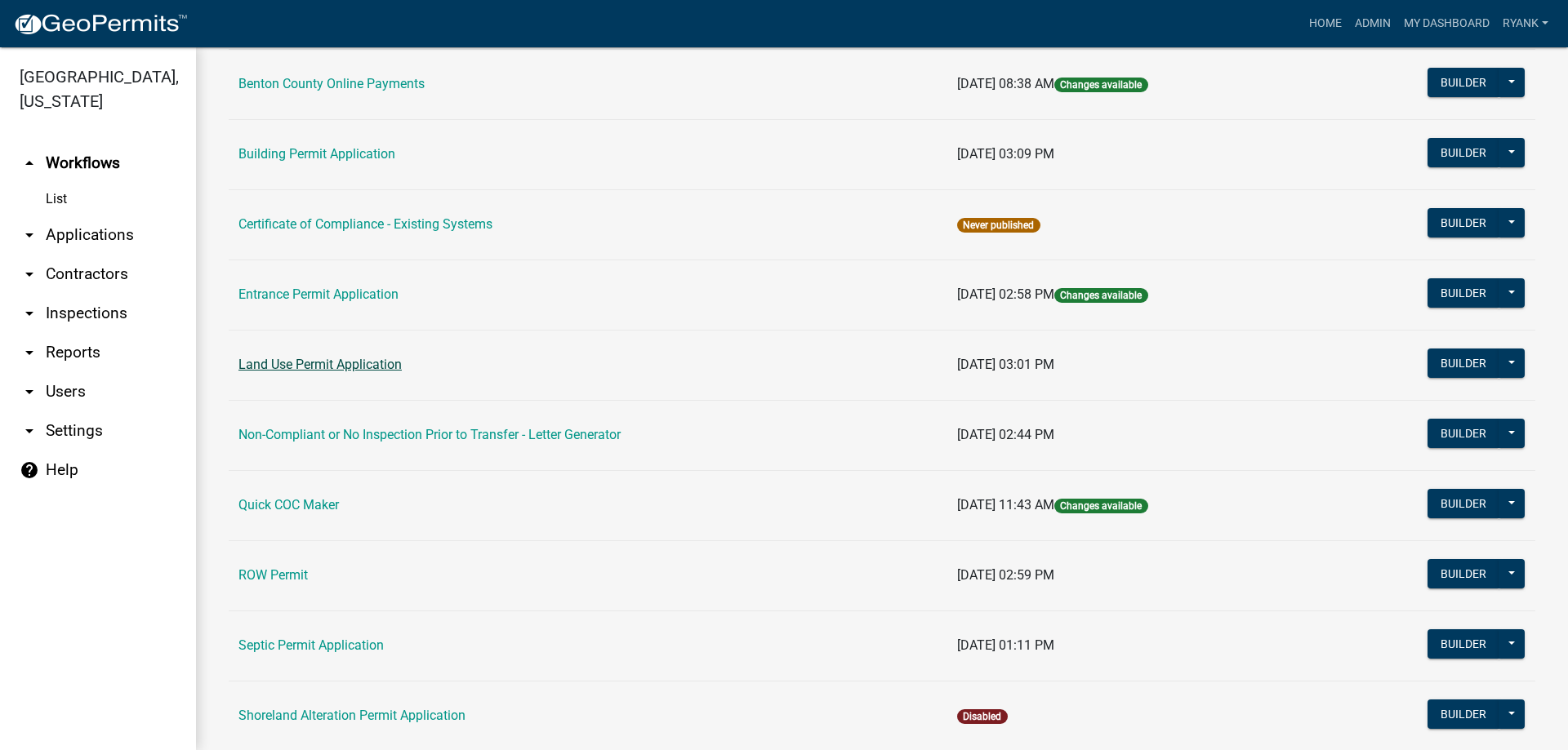
click at [348, 359] on link "Land Use Permit Application" at bounding box center [320, 364] width 163 height 16
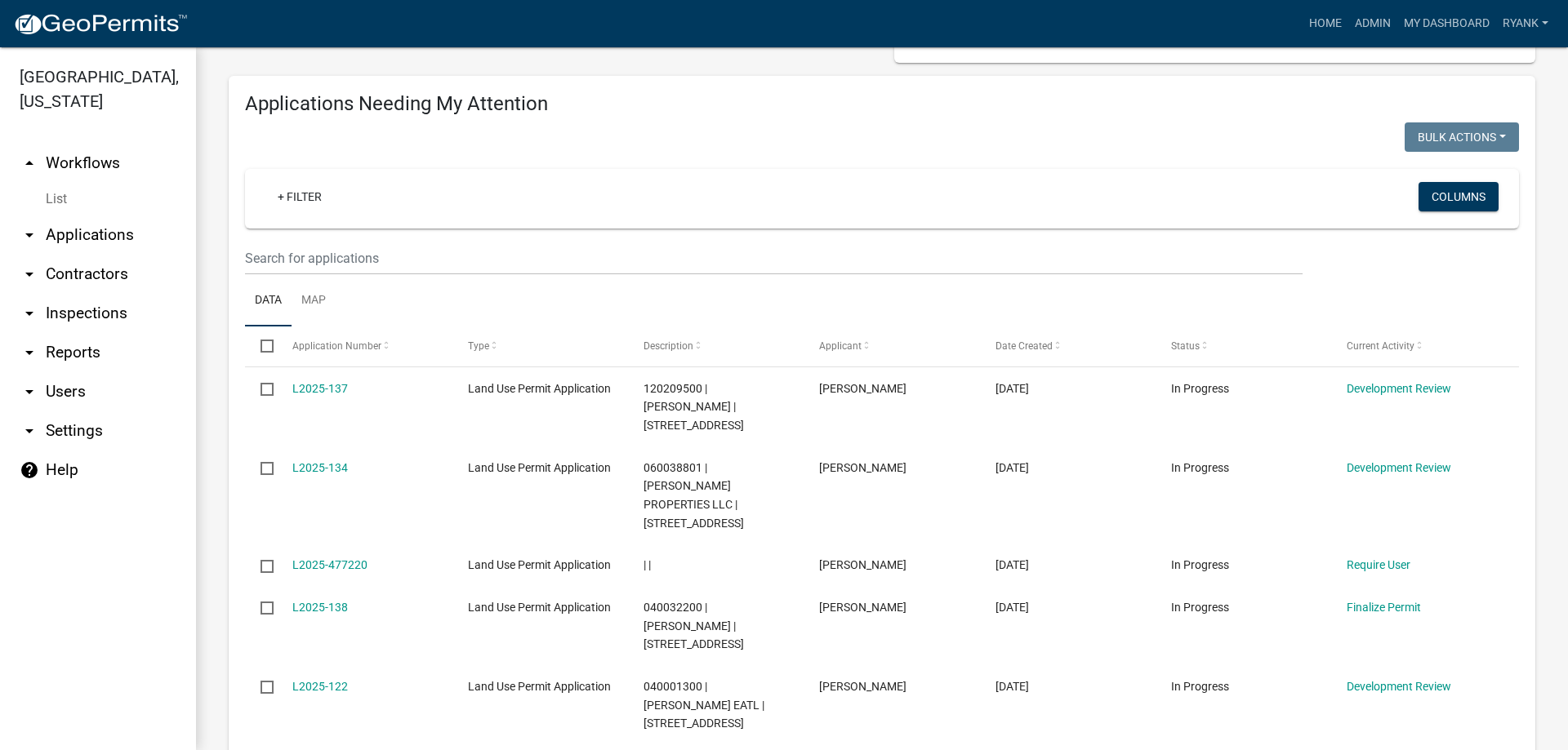
scroll to position [163, 0]
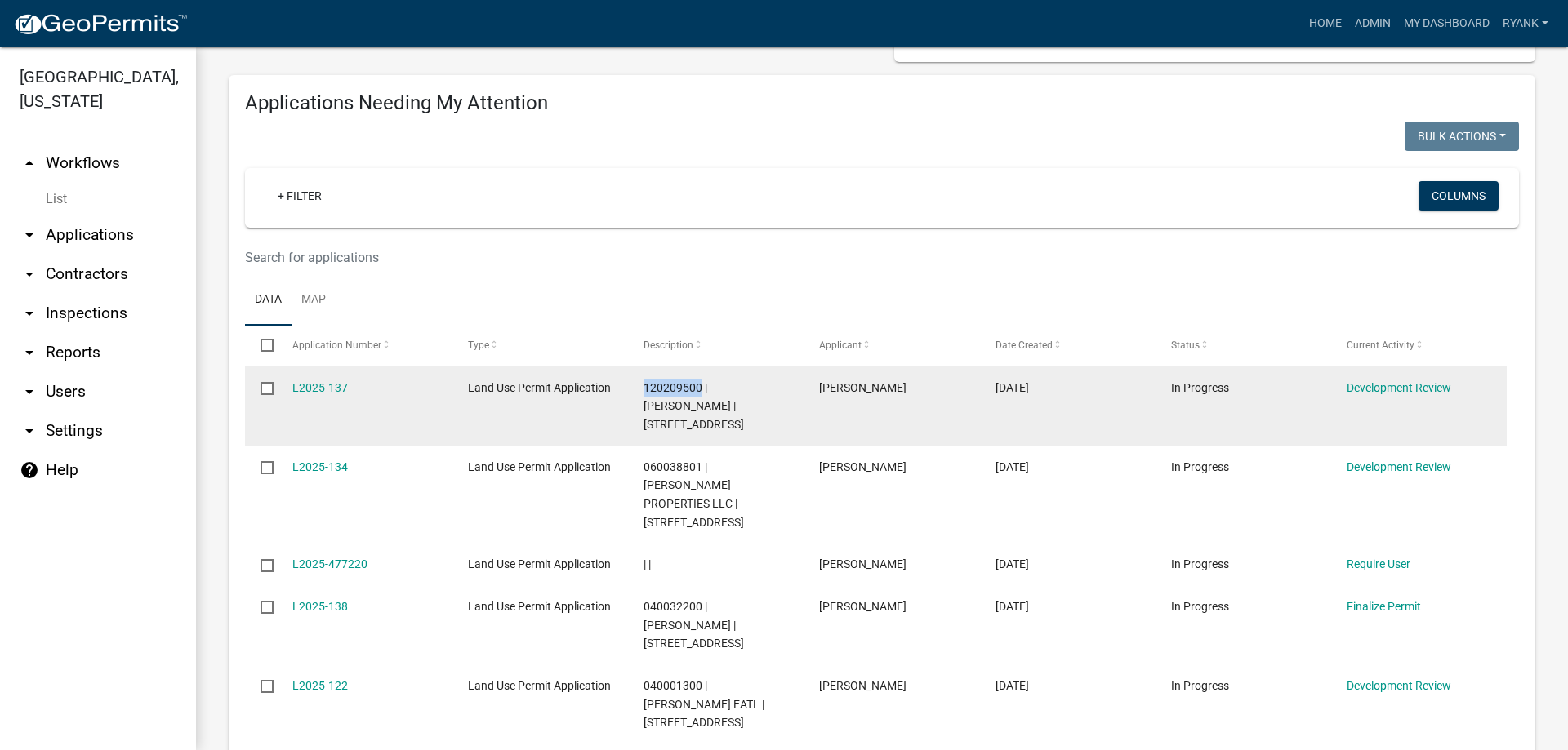
drag, startPoint x: 646, startPoint y: 387, endPoint x: 701, endPoint y: 385, distance: 55.0
click at [701, 385] on span "120209500 | [PERSON_NAME] | [STREET_ADDRESS]" at bounding box center [693, 406] width 100 height 50
copy span "120209500"
click at [323, 387] on link "L2025-137" at bounding box center [320, 388] width 55 height 13
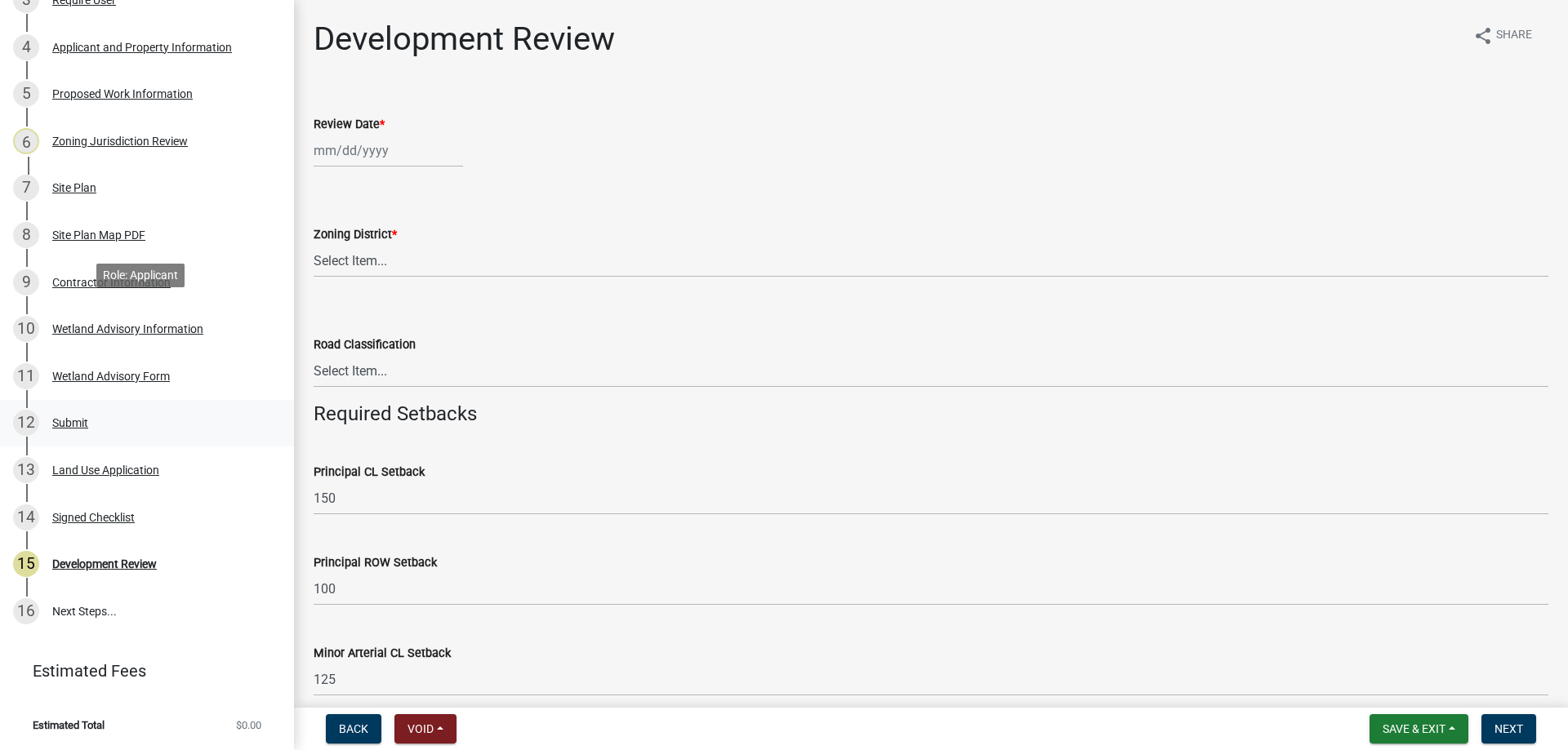
scroll to position [326, 0]
click at [127, 99] on div "Proposed Work Information" at bounding box center [123, 94] width 141 height 12
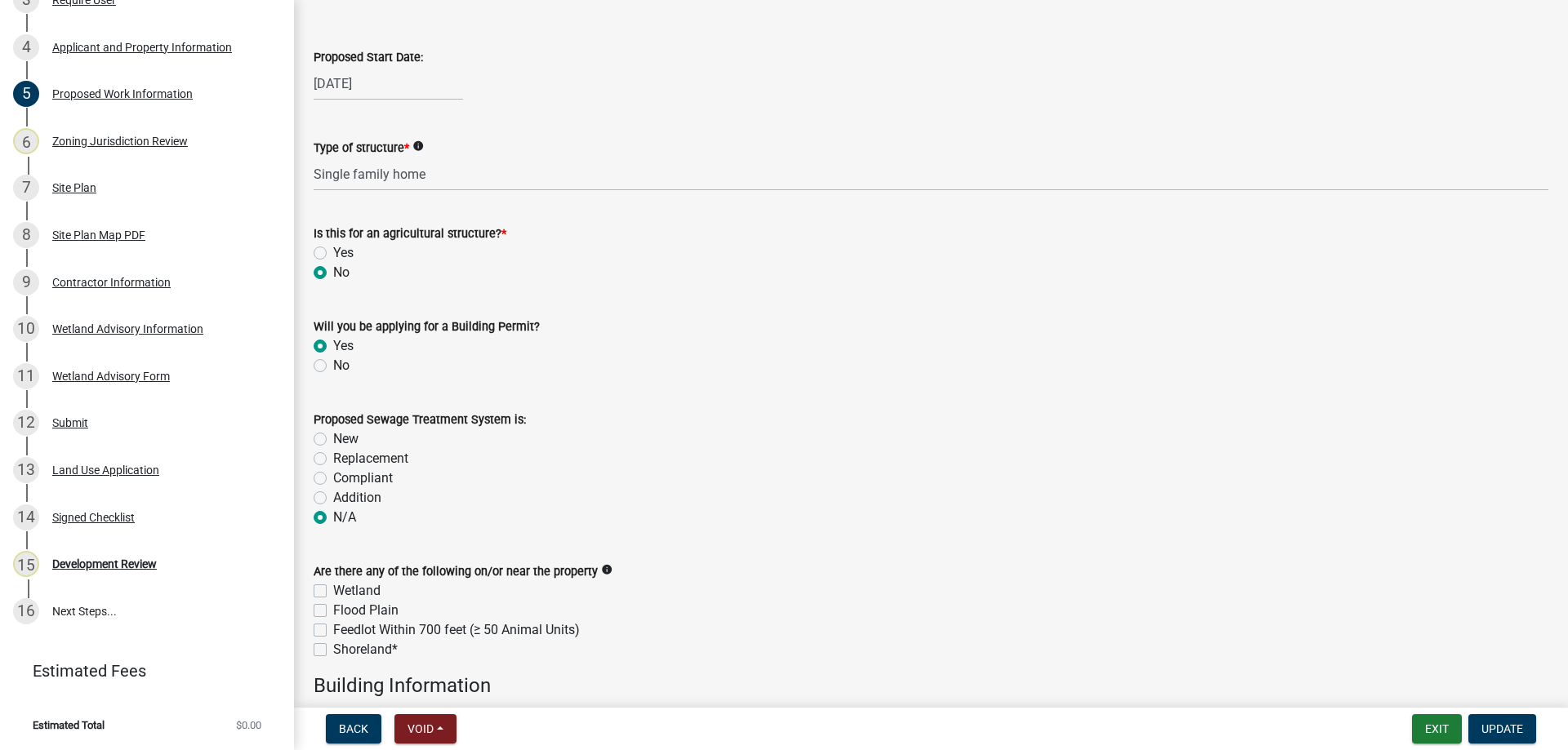
scroll to position [0, 0]
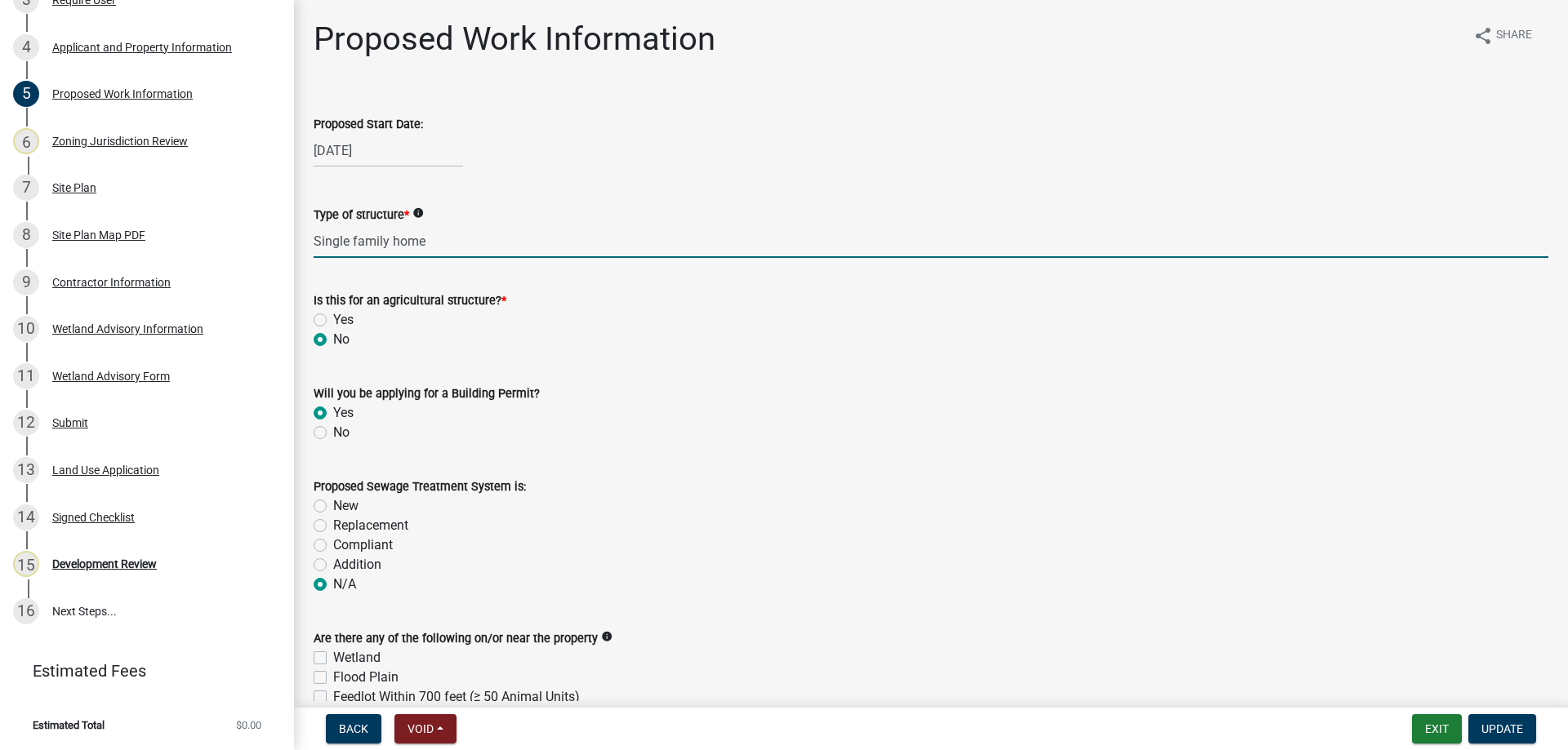
drag, startPoint x: 432, startPoint y: 234, endPoint x: 293, endPoint y: 228, distance: 139.1
click at [293, 228] on div "Land Use Permit Application L2025-137 Edit View Summary Notes Show emails 1 Lan…" at bounding box center [784, 375] width 1568 height 750
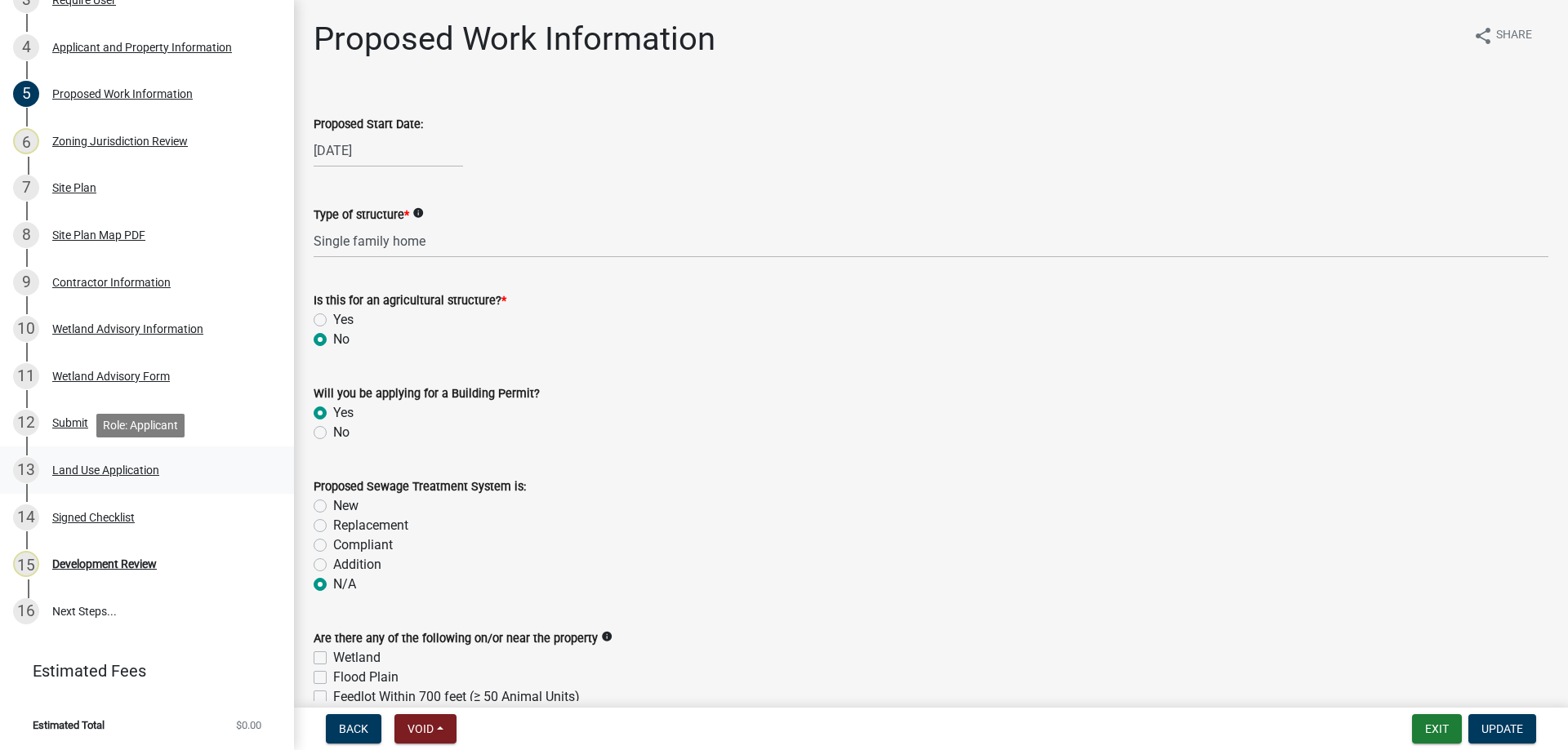
scroll to position [338, 0]
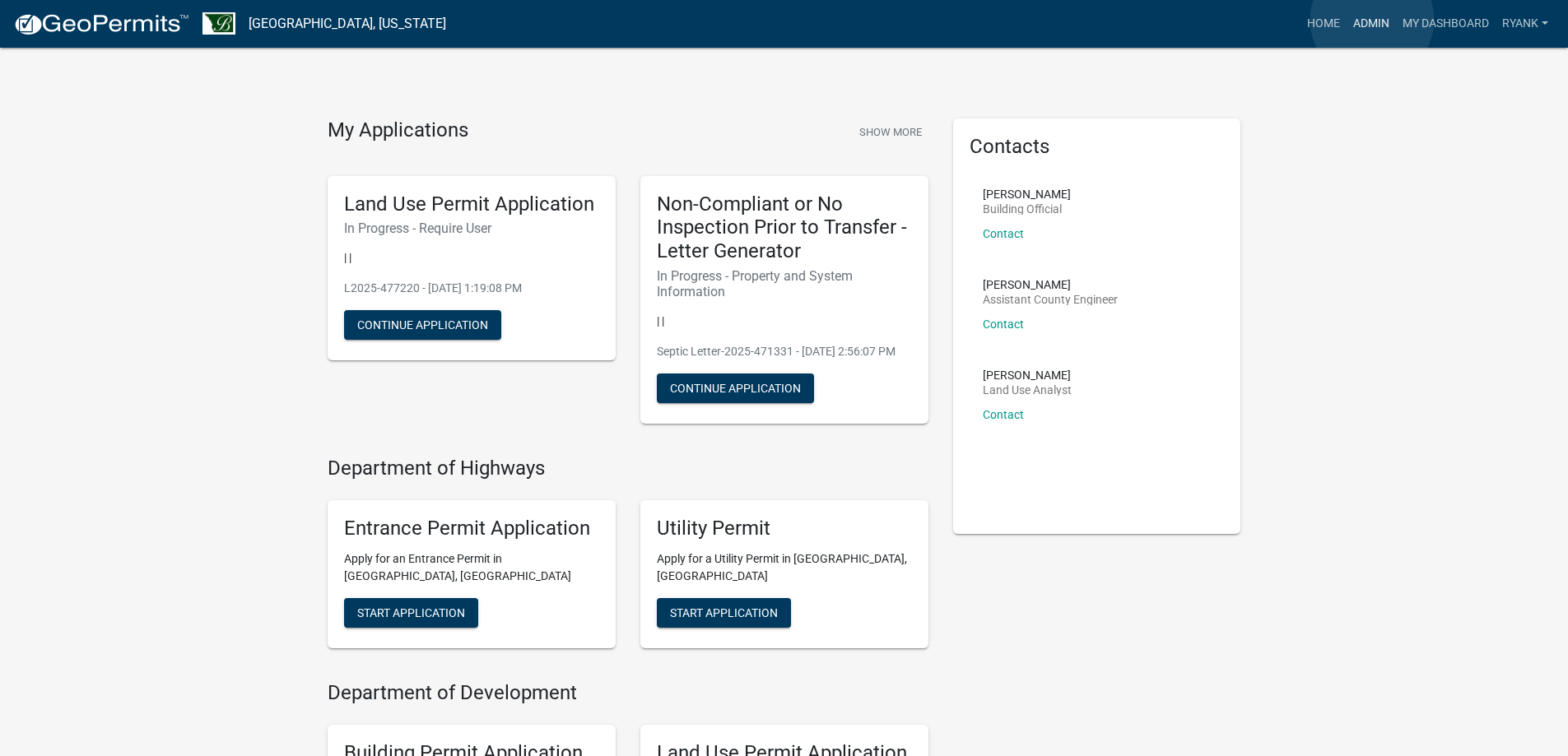
click at [1371, 21] on link "Admin" at bounding box center [1370, 23] width 49 height 31
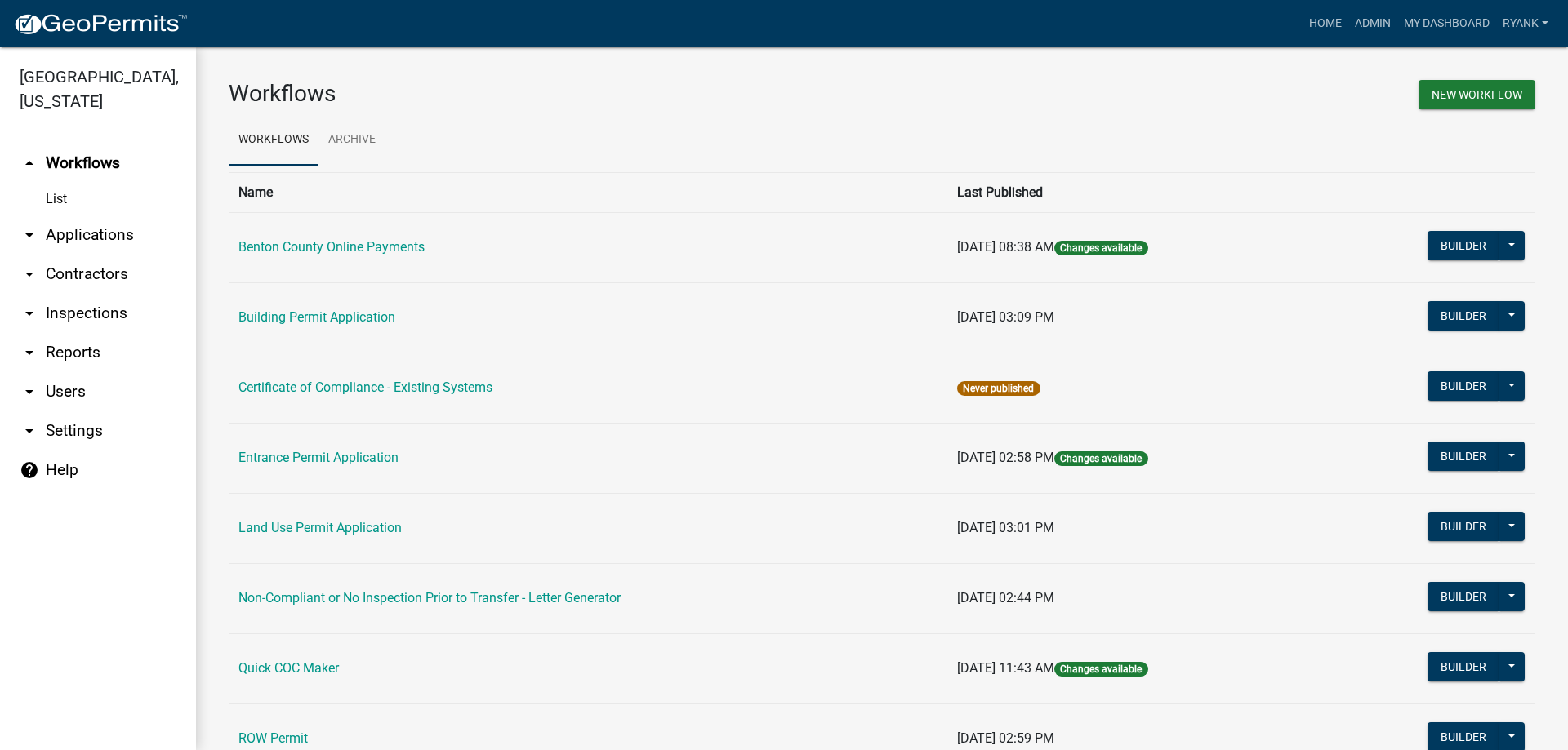
click at [88, 233] on link "arrow_drop_down Applications" at bounding box center [98, 234] width 196 height 39
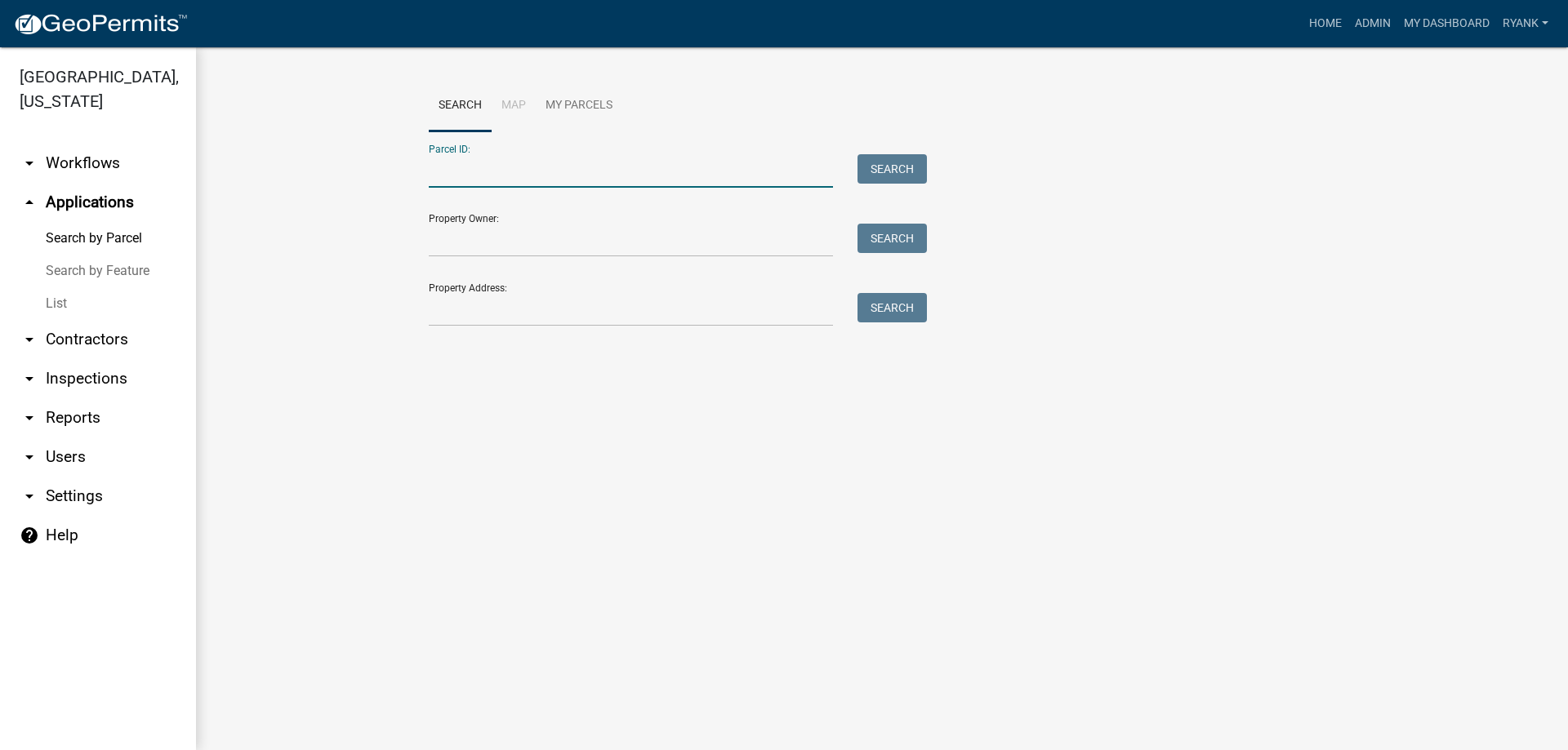
paste input "060025001"
type input "060025001"
click at [901, 162] on button "Search" at bounding box center [892, 168] width 70 height 29
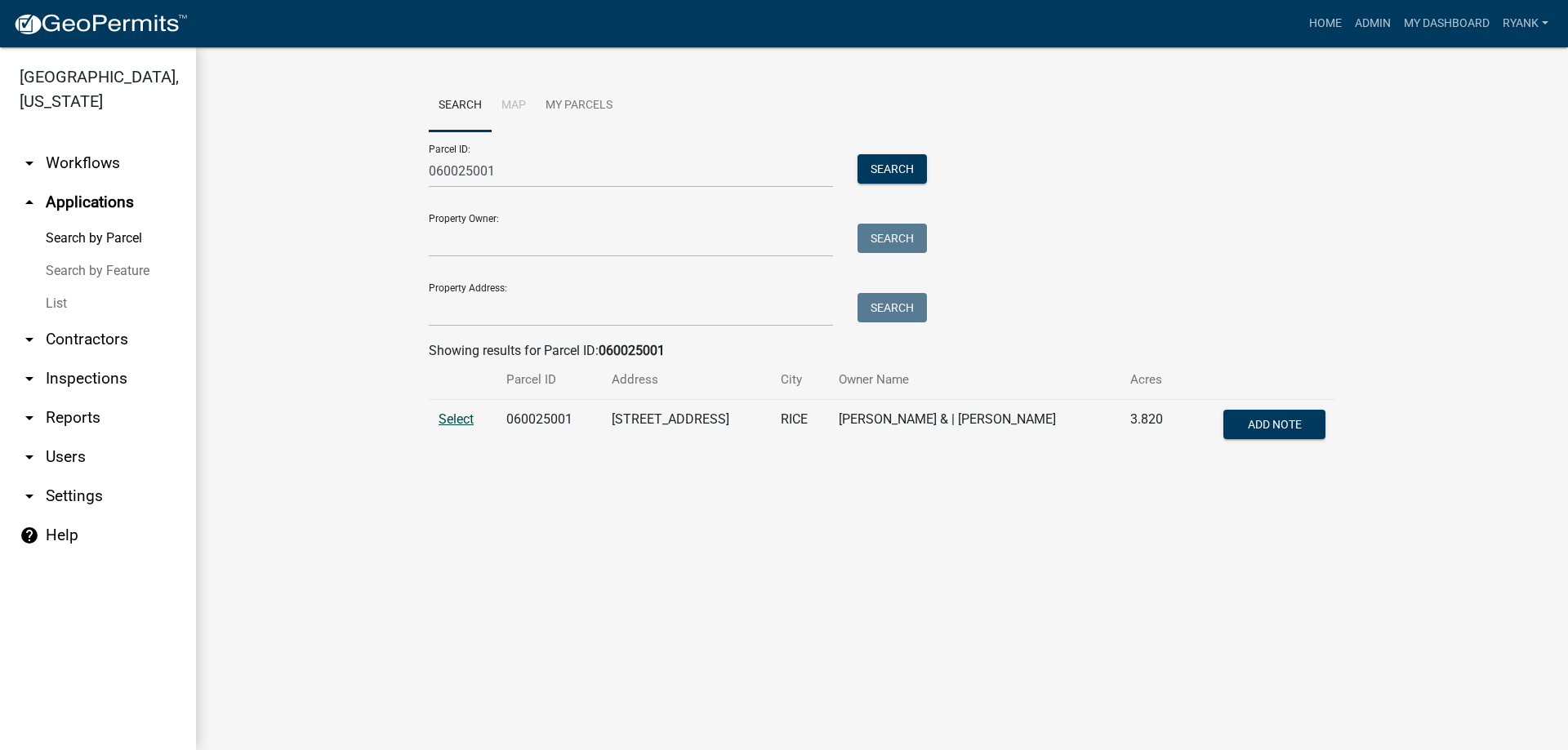
click at [460, 420] on span "Select" at bounding box center [456, 419] width 35 height 16
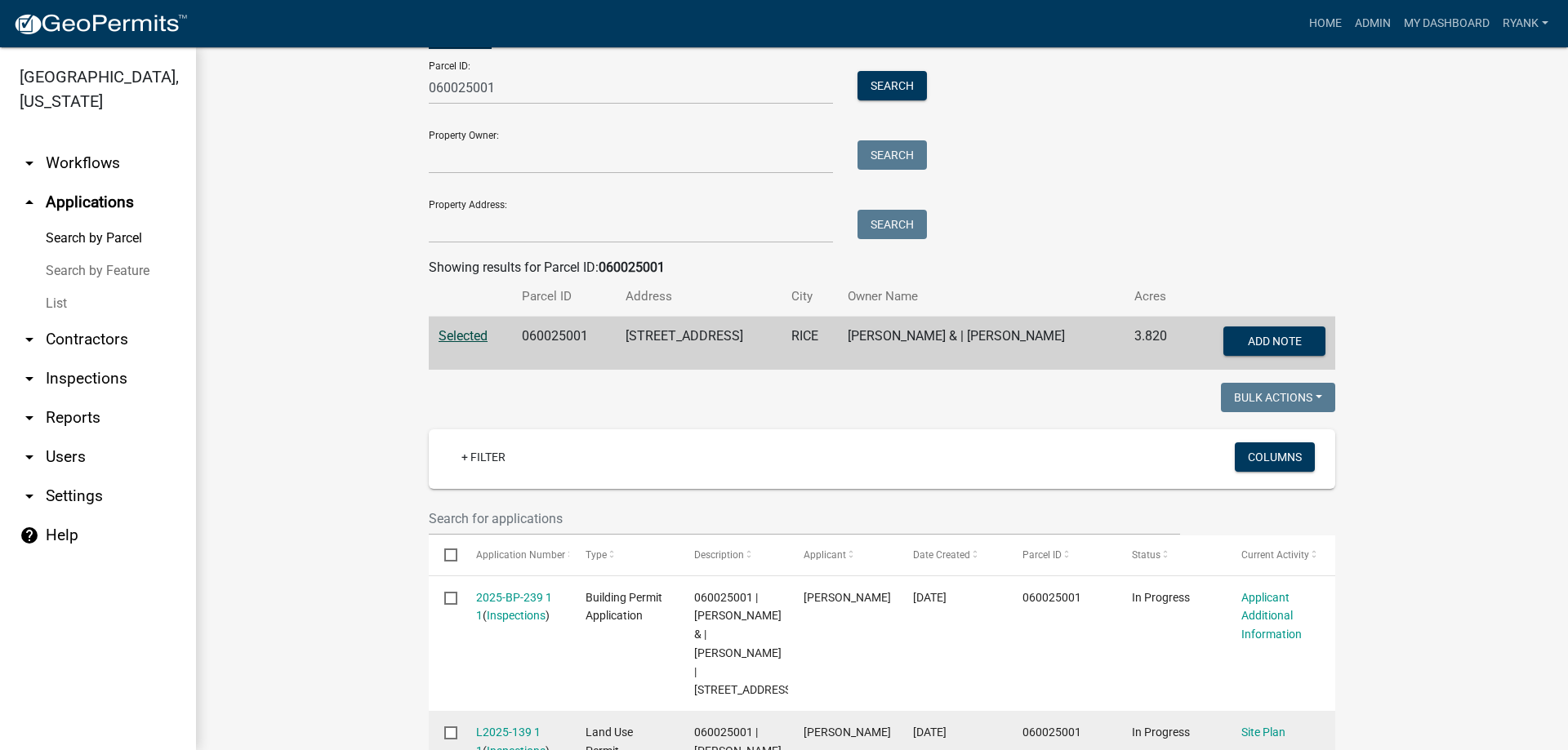
scroll to position [296, 0]
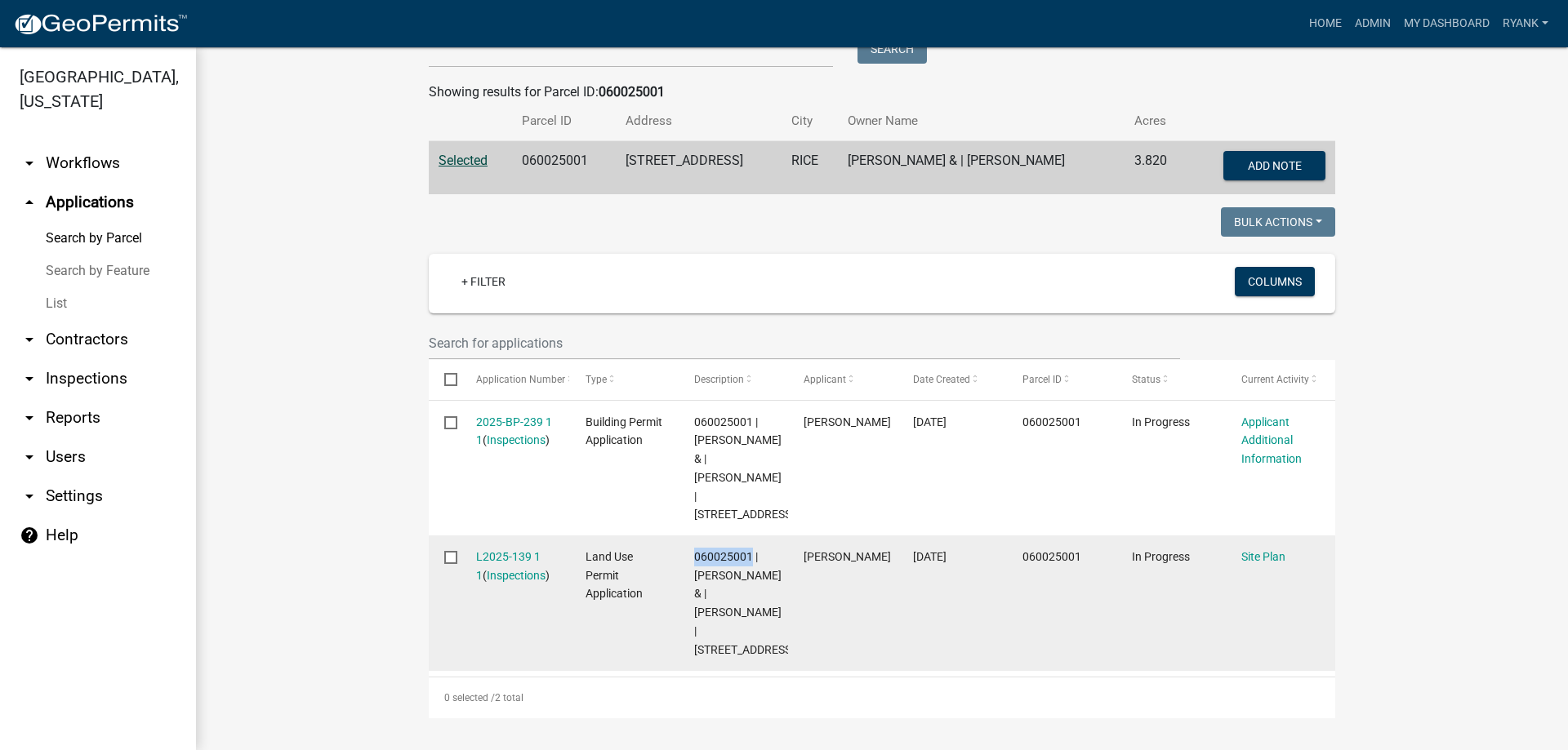
drag, startPoint x: 689, startPoint y: 536, endPoint x: 745, endPoint y: 536, distance: 56.0
click at [745, 550] on span "060025001 | [PERSON_NAME] & | [PERSON_NAME] | [STREET_ADDRESS]" at bounding box center [744, 603] width 100 height 106
copy span "060025001"
